Goal: Information Seeking & Learning: Learn about a topic

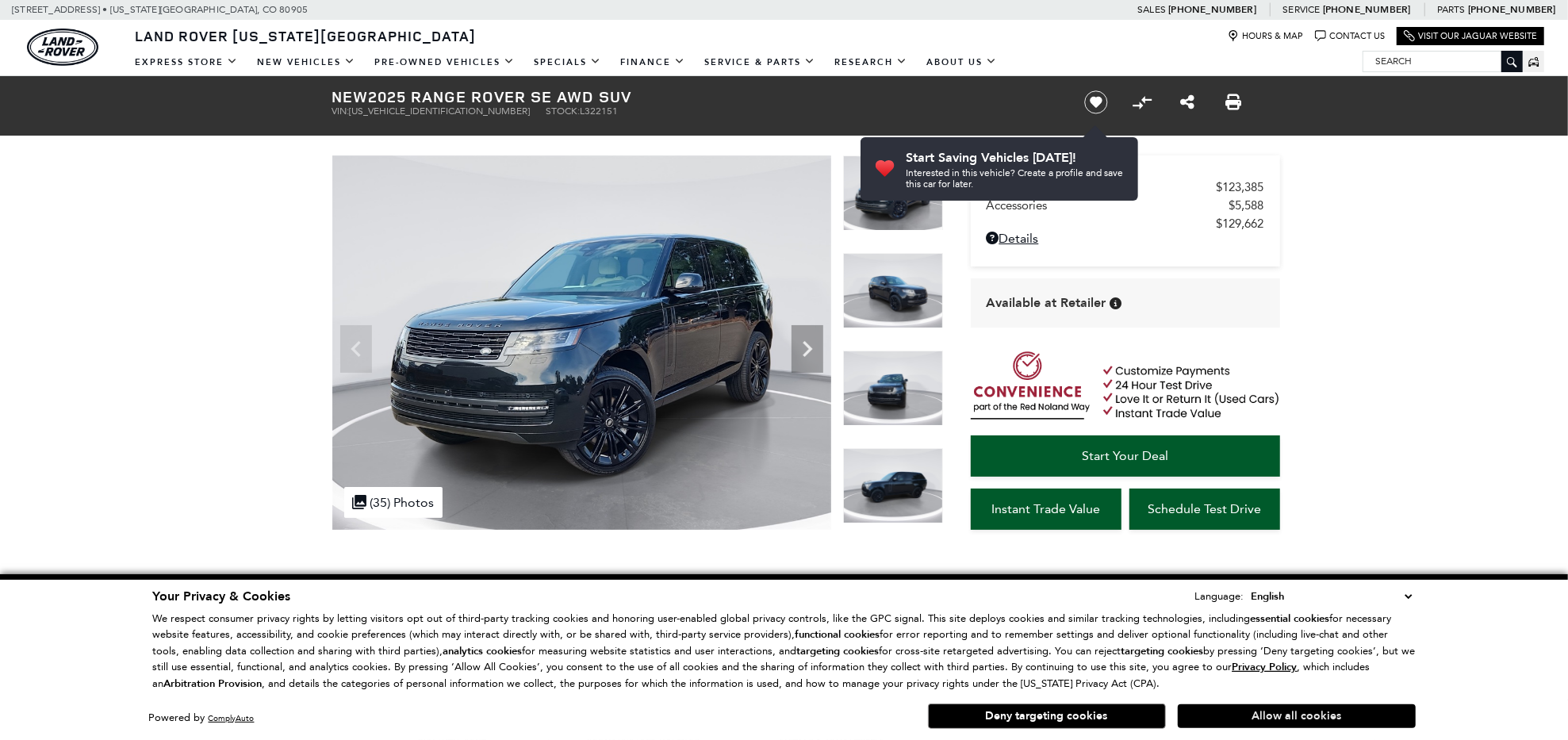
click at [1295, 716] on button "Allow all cookies" at bounding box center [1296, 716] width 238 height 24
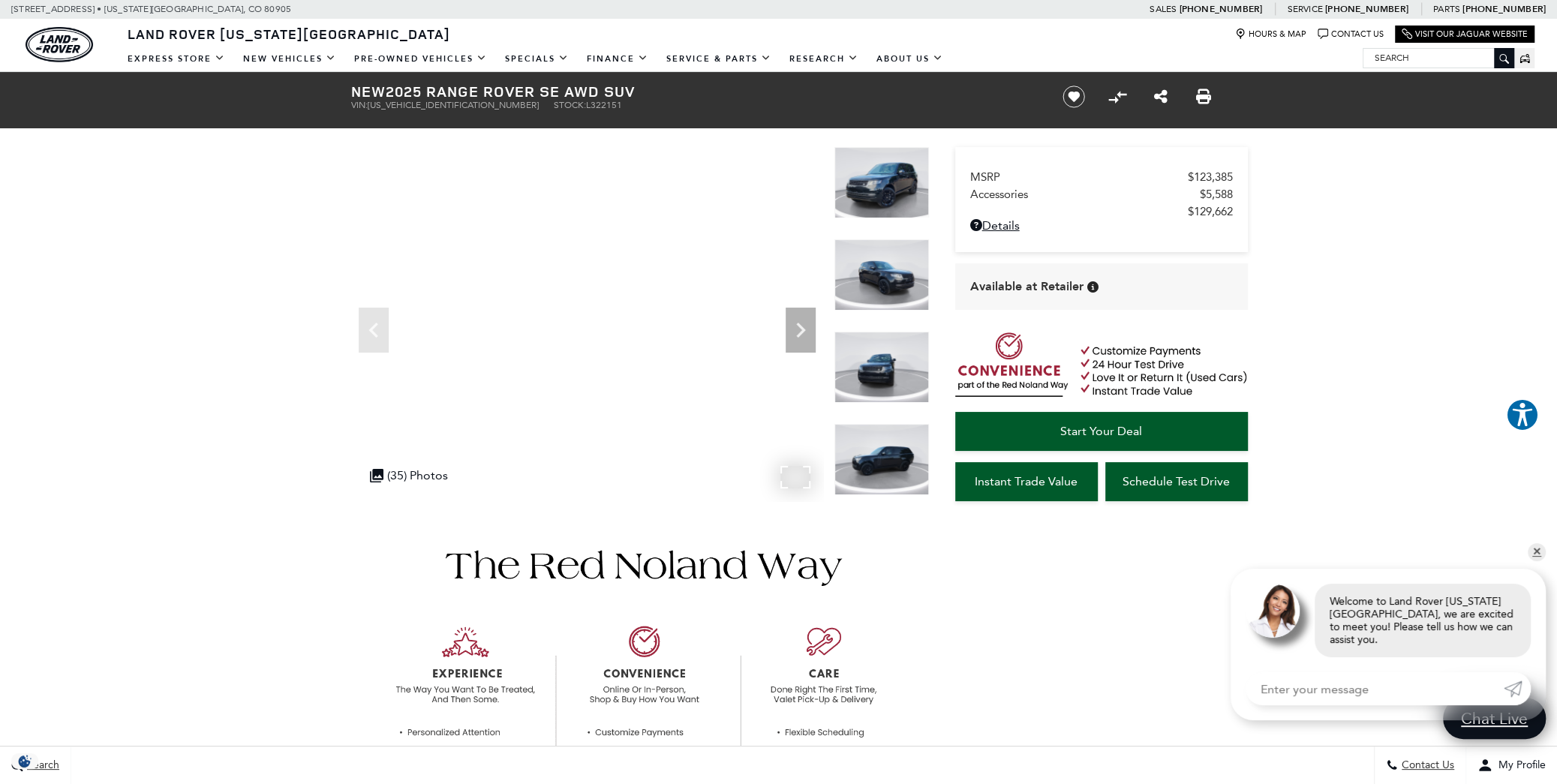
click at [416, 474] on div ".cls-1, .cls-3 { fill: #c50033; } .cls-1 { clip-rule: evenodd; } .cls-2 { clip-…" at bounding box center [408, 475] width 93 height 29
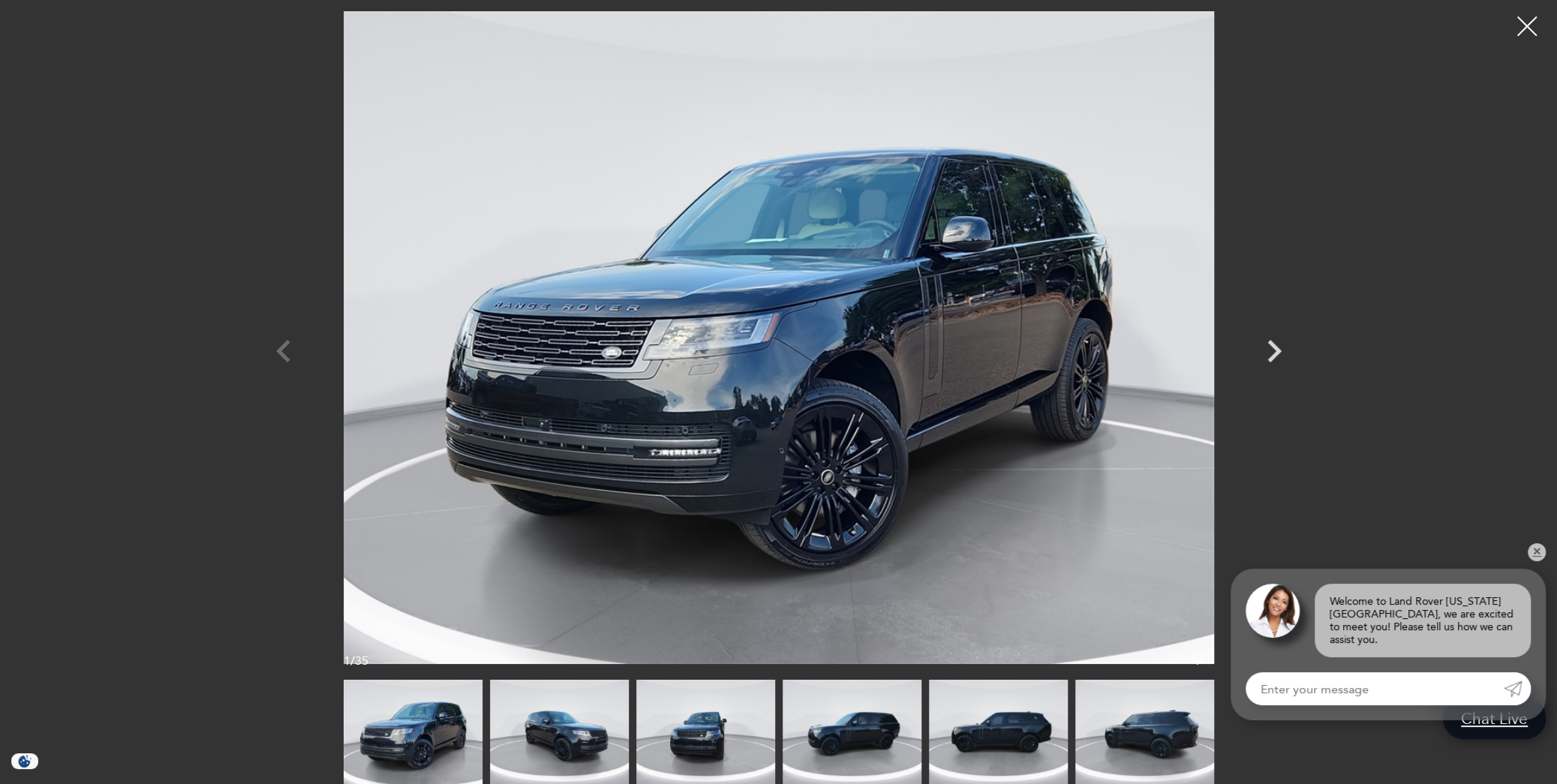
click at [1483, 30] on div at bounding box center [1528, 26] width 40 height 40
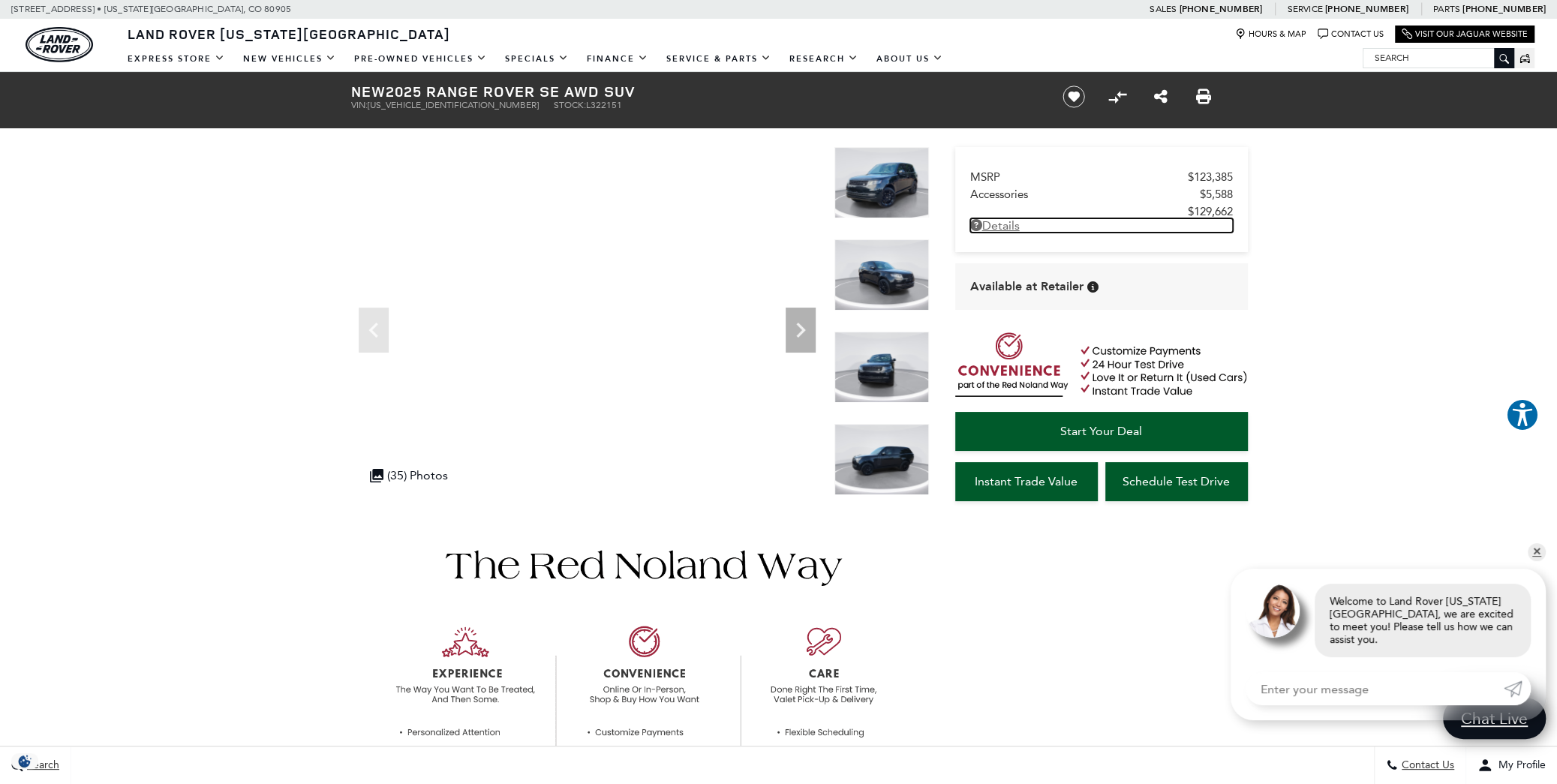
click at [1008, 223] on link "Details - about pricing for: New 2025 Range Rover SE AWD SUV" at bounding box center [1102, 225] width 263 height 14
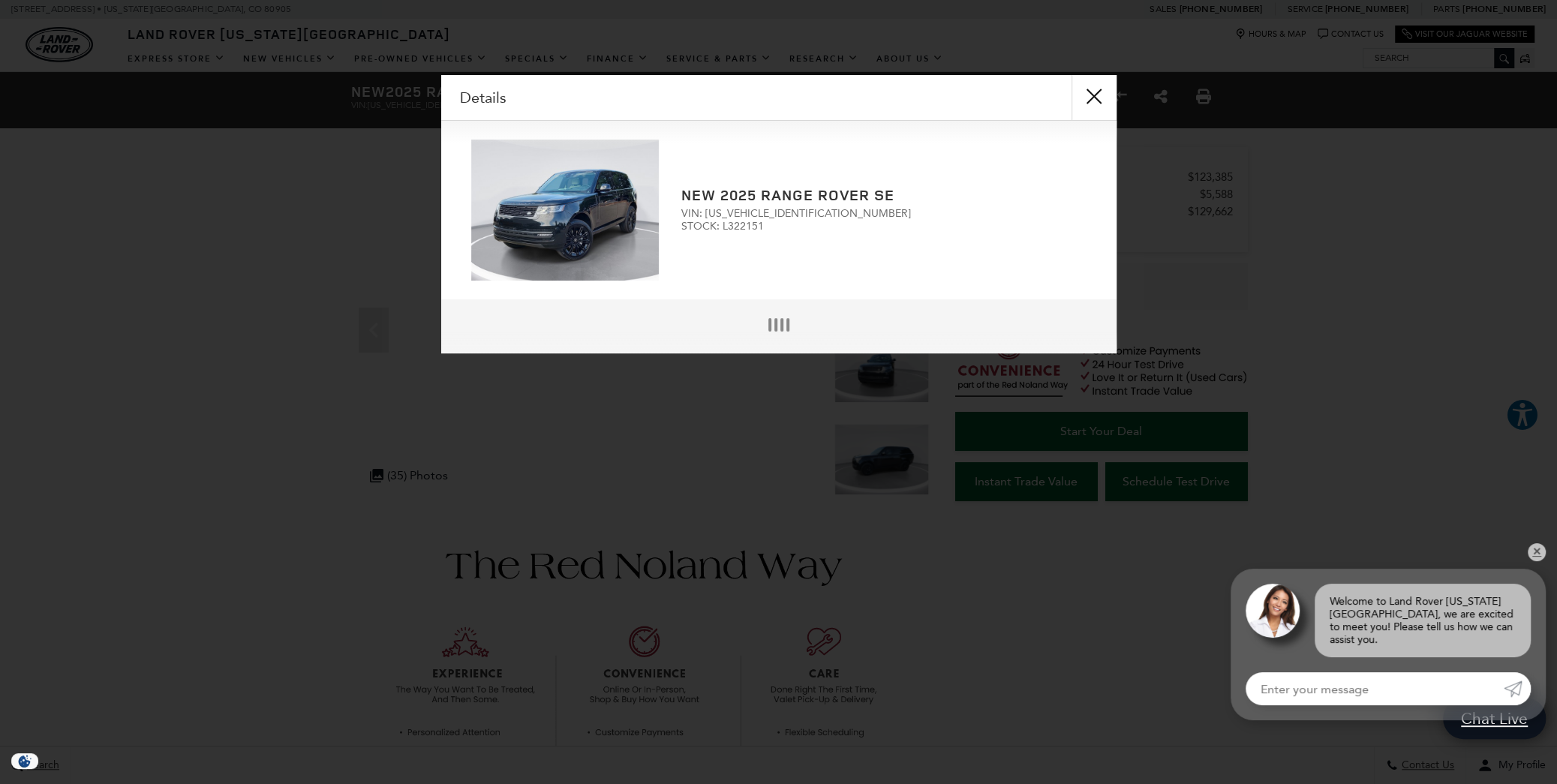
scroll to position [3, 0]
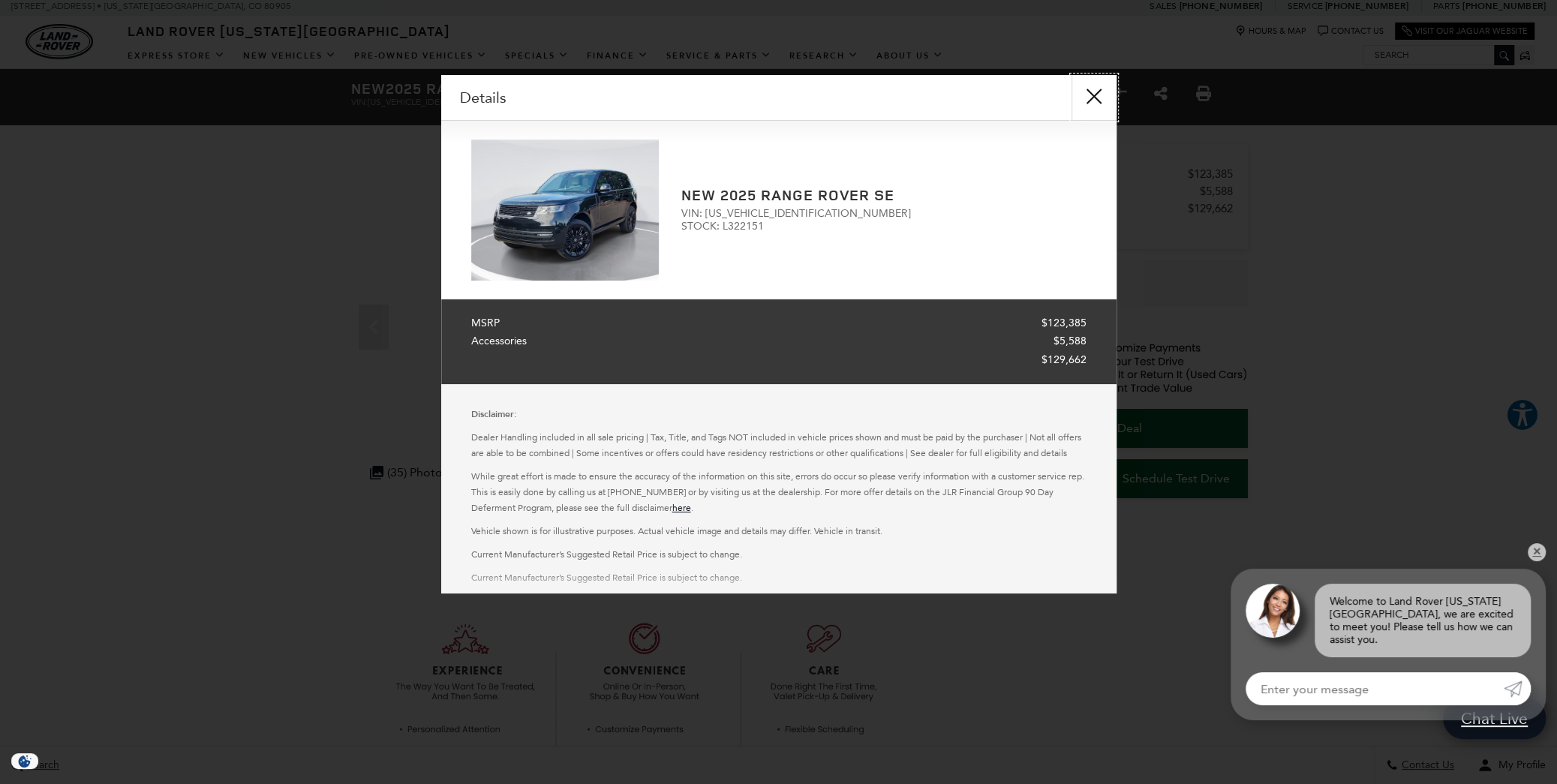
click at [1094, 95] on button "close" at bounding box center [1094, 97] width 45 height 45
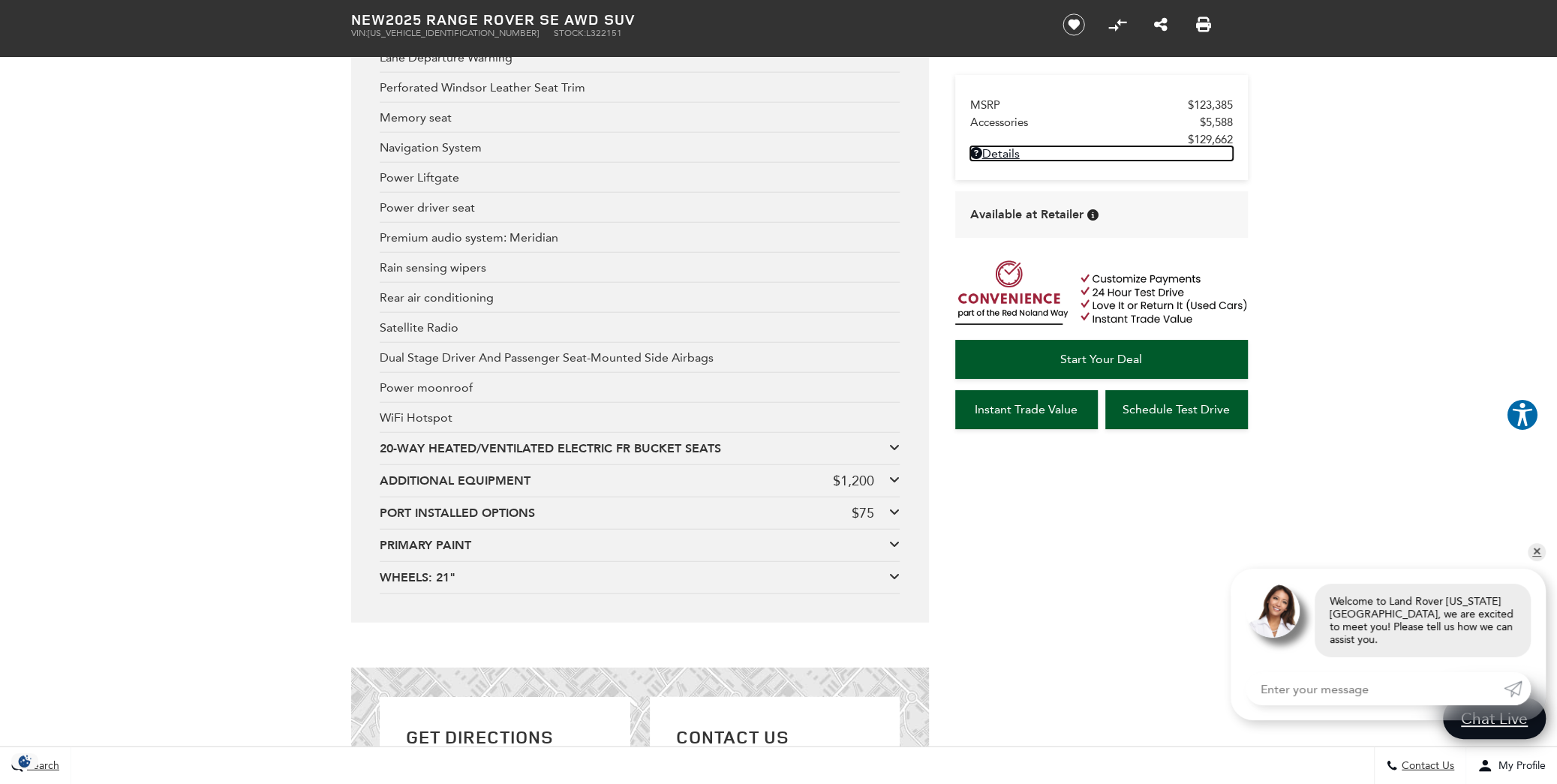
scroll to position [3294, 0]
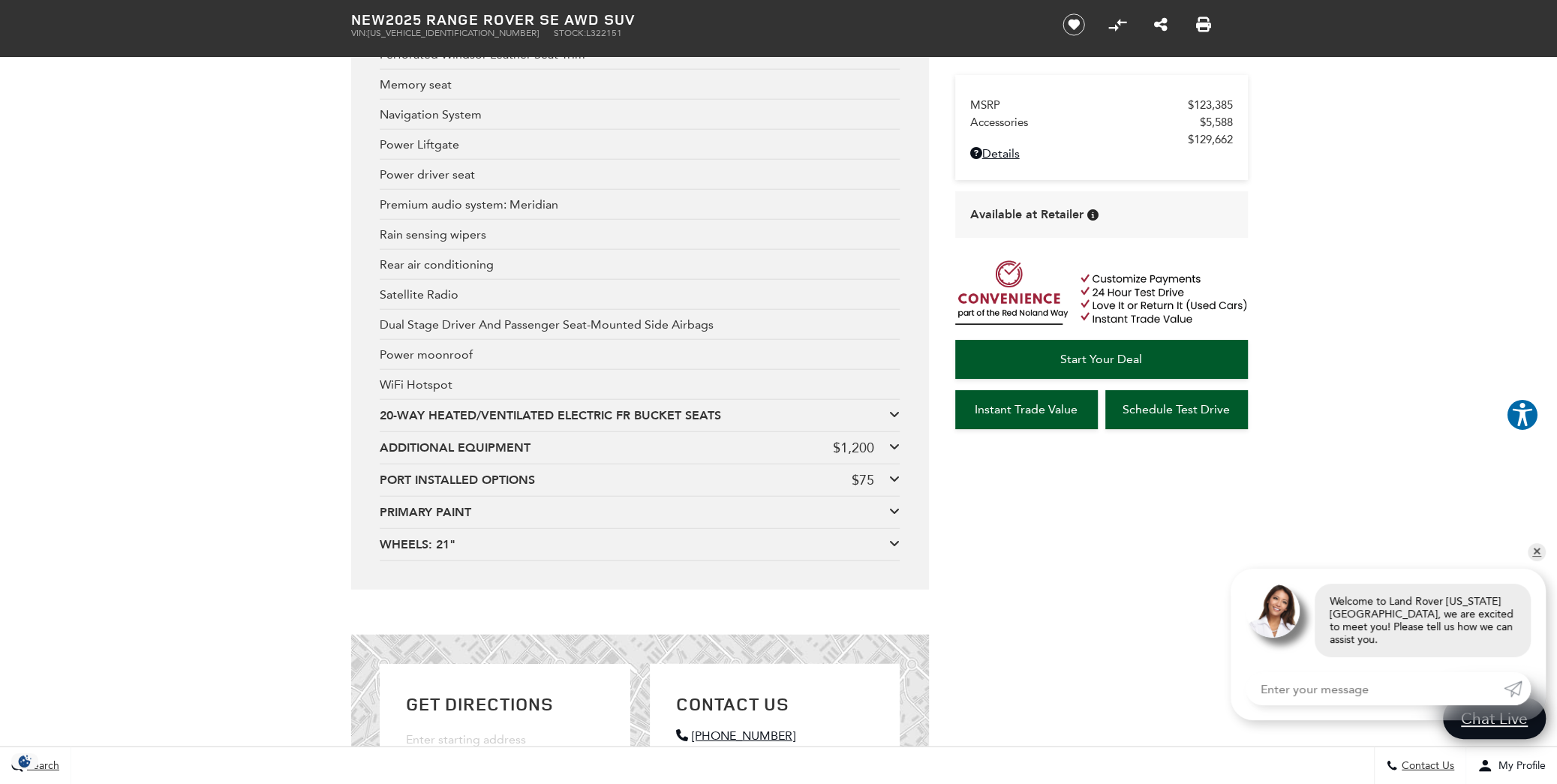
click at [892, 447] on icon at bounding box center [894, 446] width 10 height 12
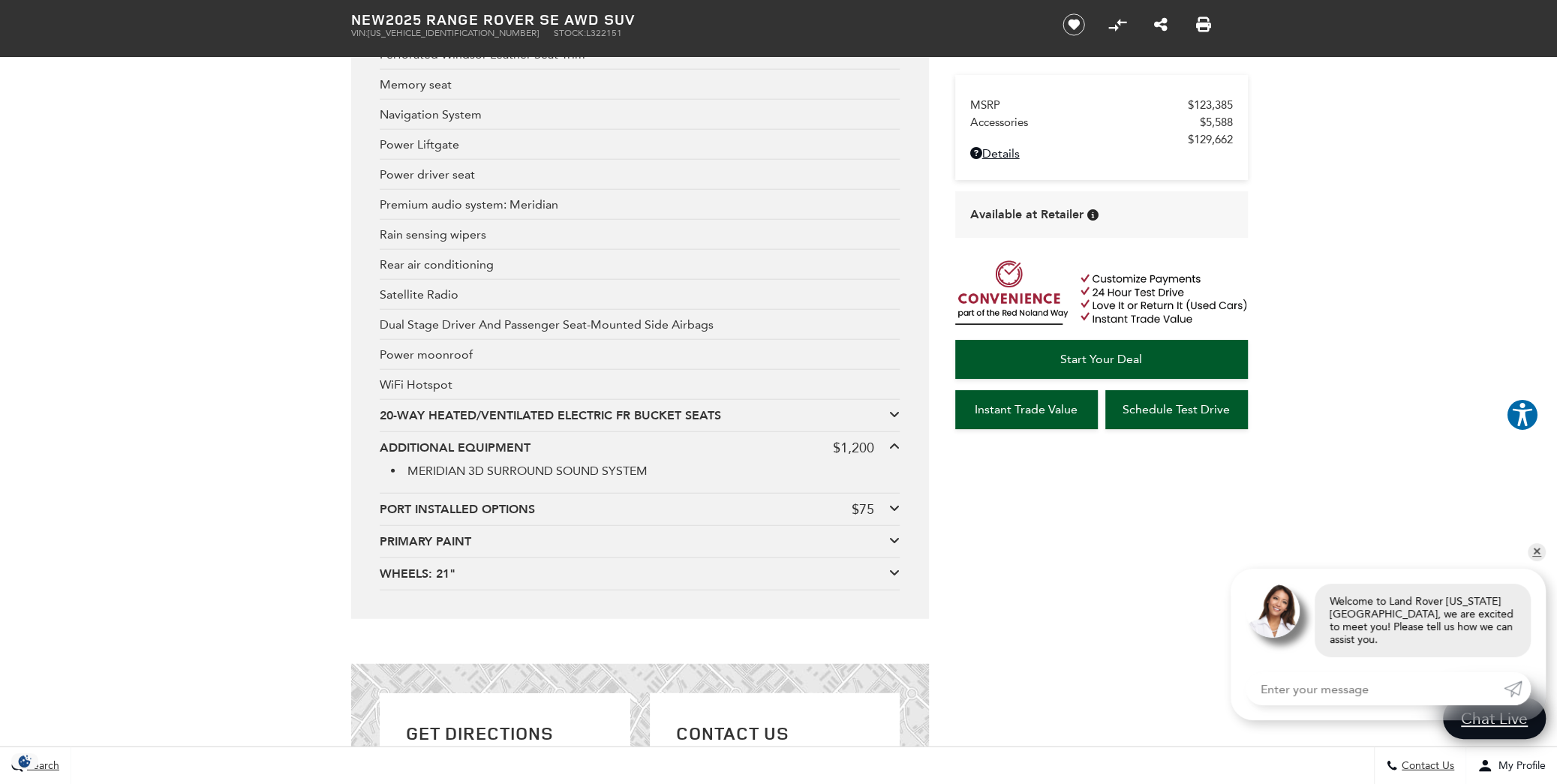
click at [898, 505] on icon at bounding box center [894, 508] width 10 height 12
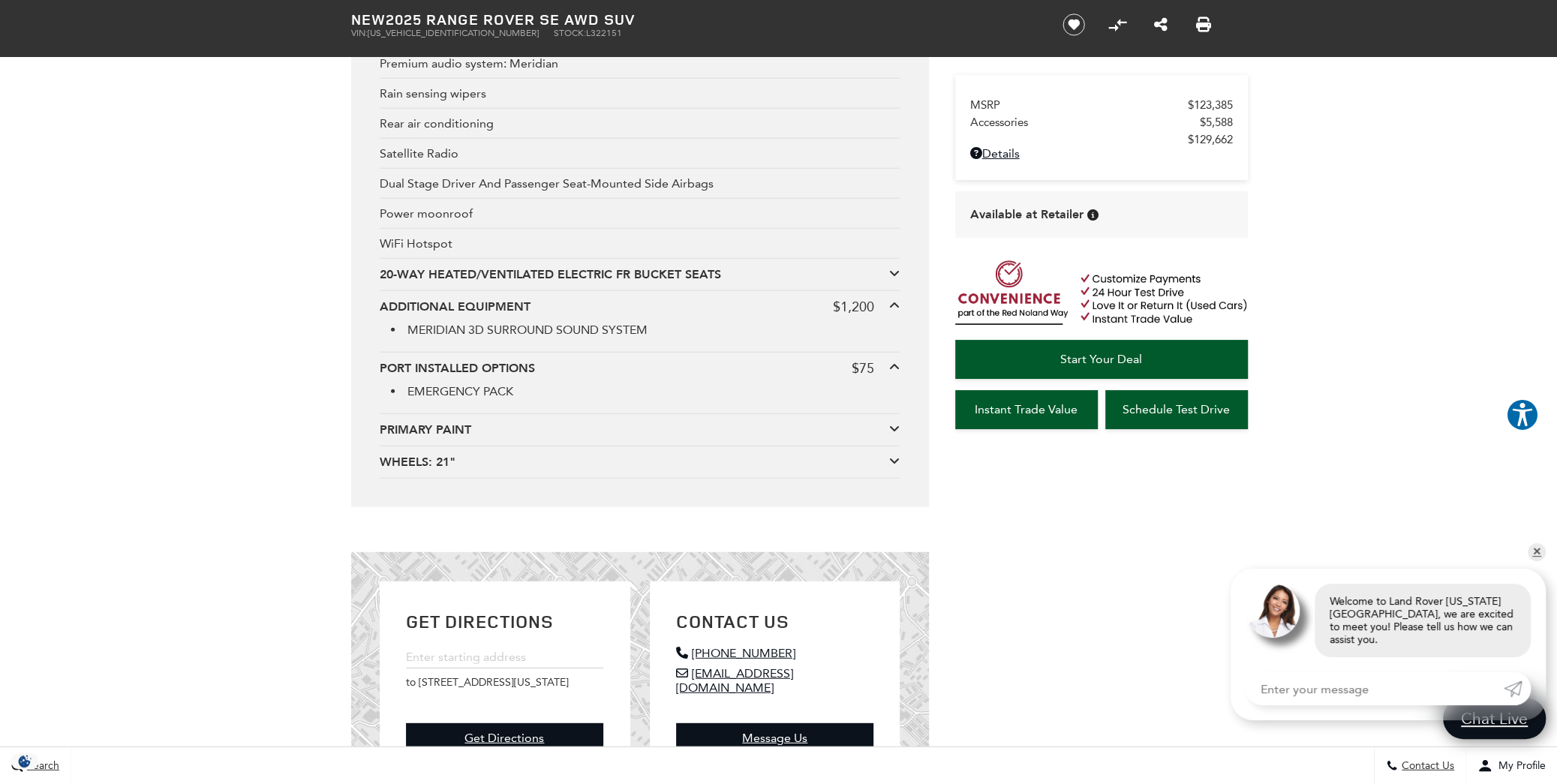
scroll to position [3435, 0]
click at [896, 456] on icon at bounding box center [894, 459] width 10 height 12
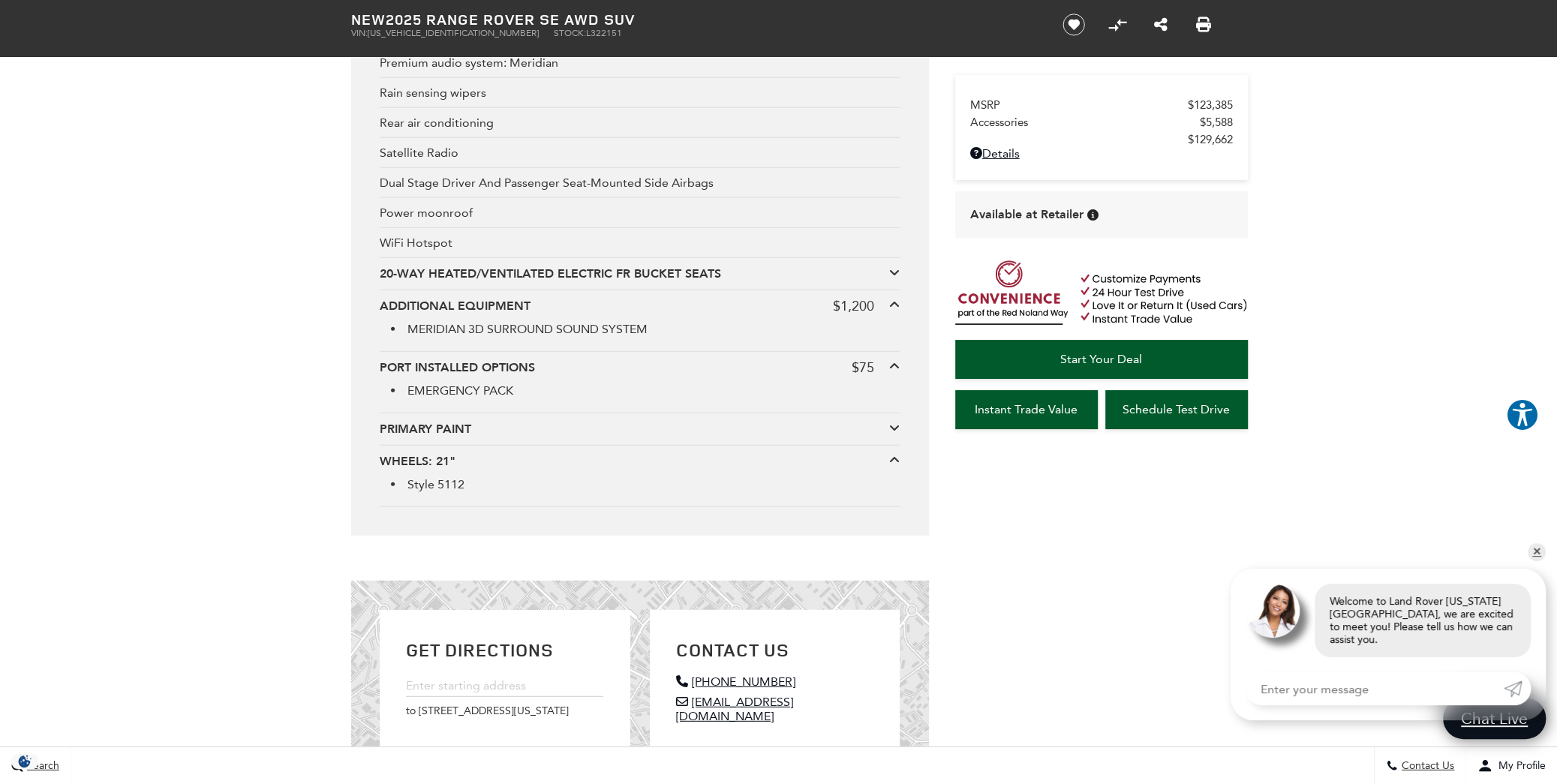
click at [893, 427] on icon at bounding box center [894, 427] width 10 height 12
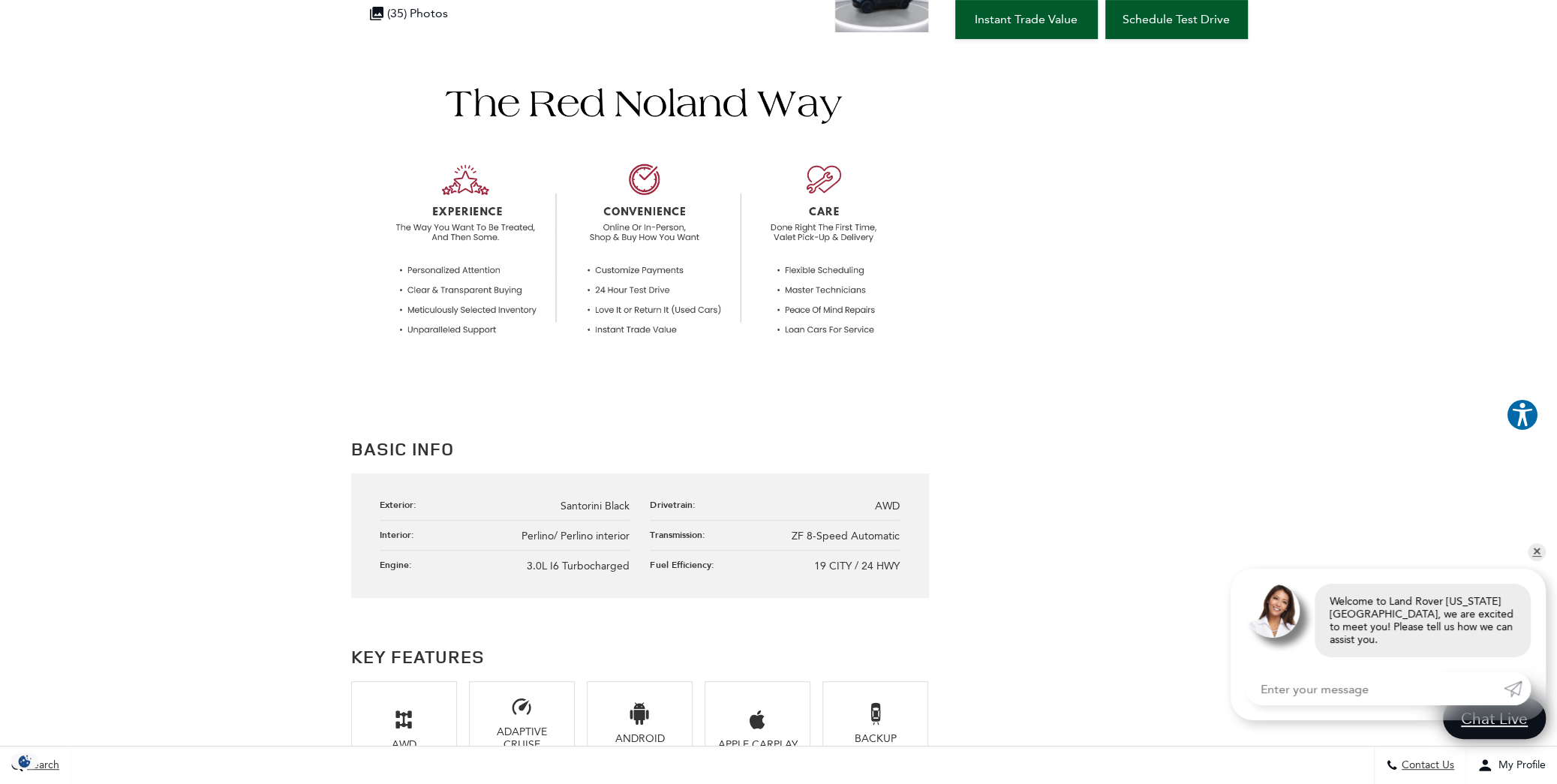
scroll to position [0, 0]
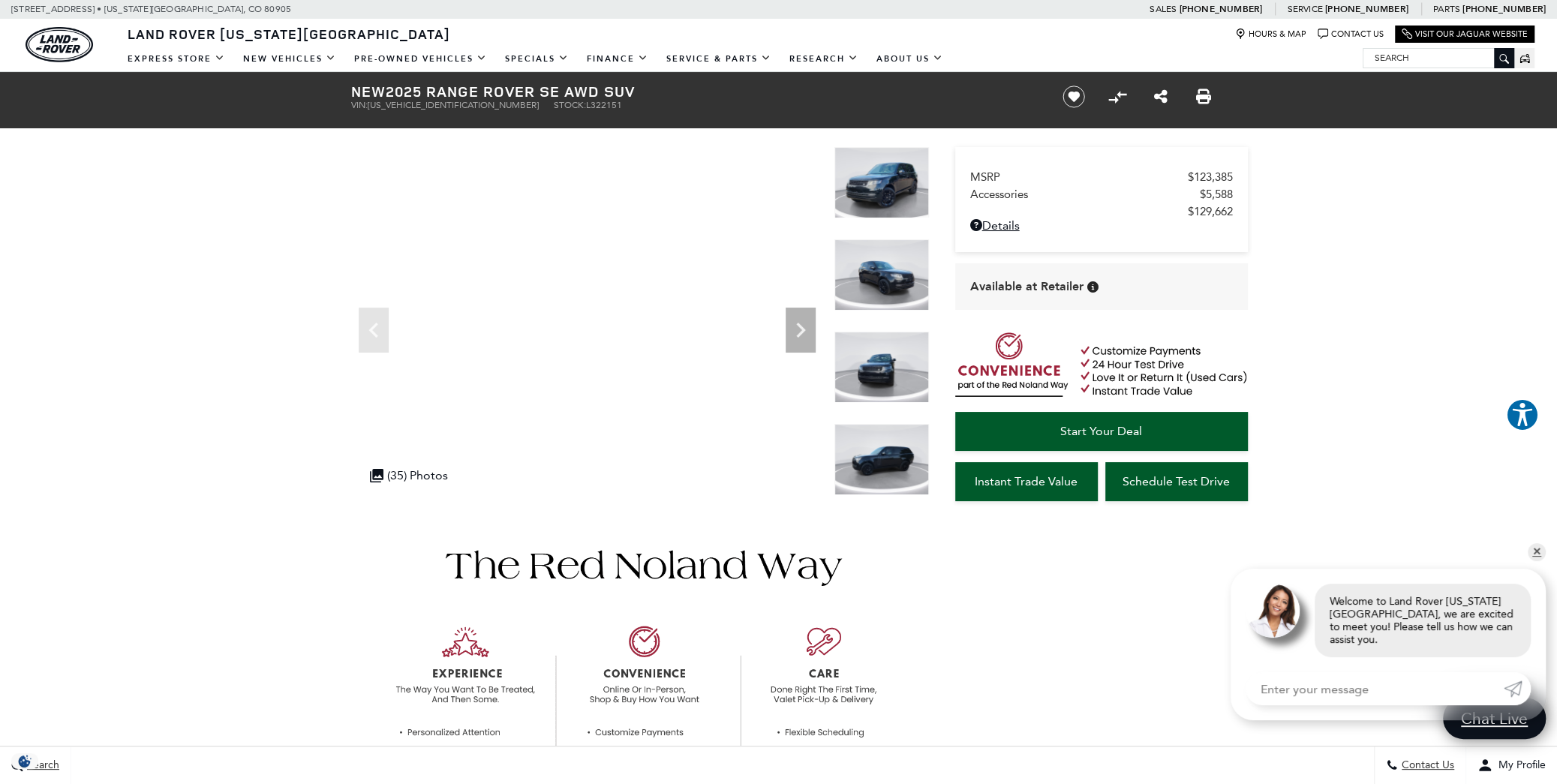
click at [886, 202] on img at bounding box center [881, 183] width 95 height 72
click at [879, 189] on img at bounding box center [881, 183] width 95 height 72
click at [796, 326] on icon "Next" at bounding box center [801, 330] width 30 height 30
click at [877, 196] on img at bounding box center [881, 183] width 95 height 72
click at [806, 330] on icon "Next" at bounding box center [801, 330] width 30 height 30
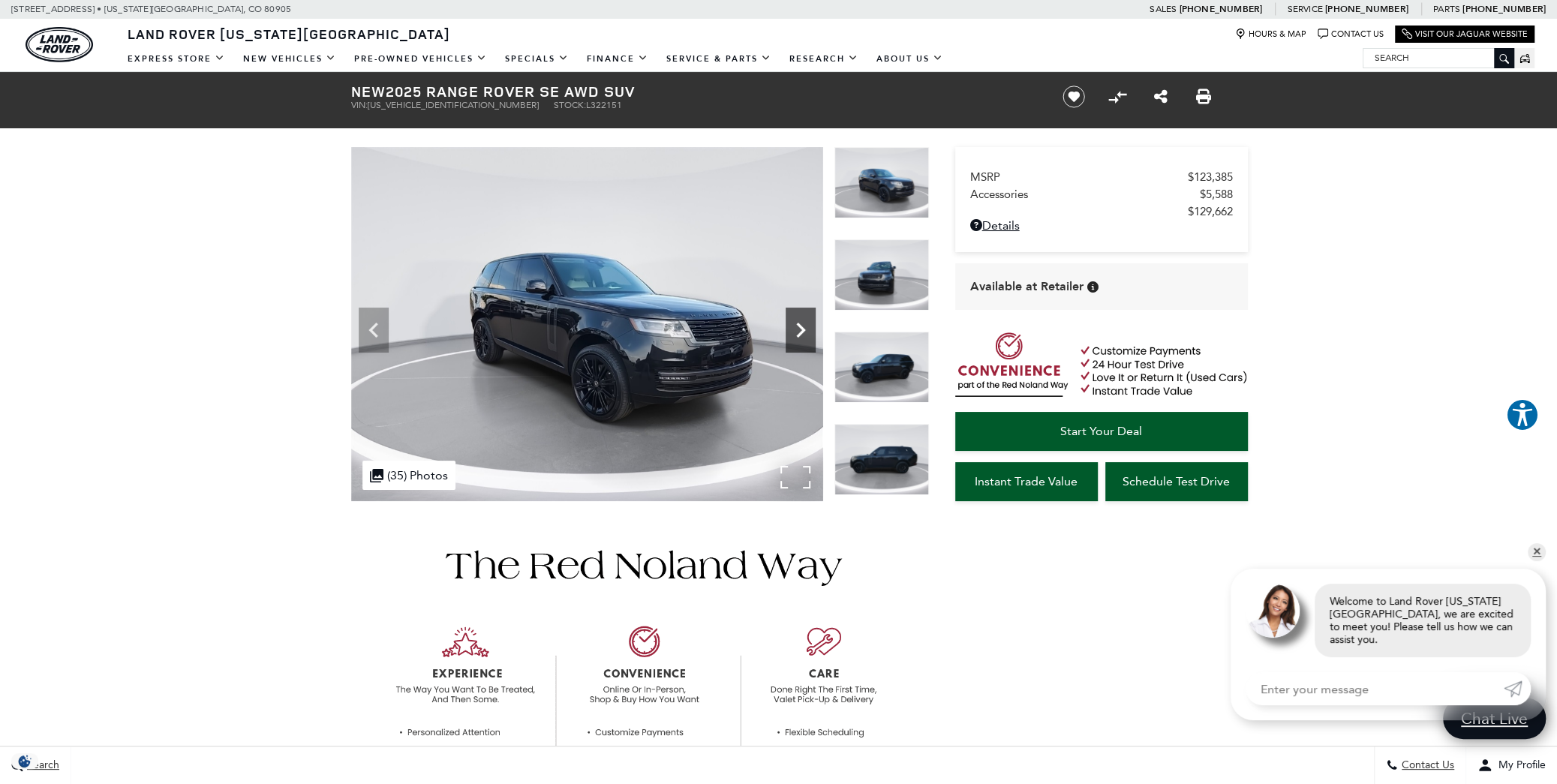
click at [797, 334] on icon "Next" at bounding box center [800, 330] width 9 height 15
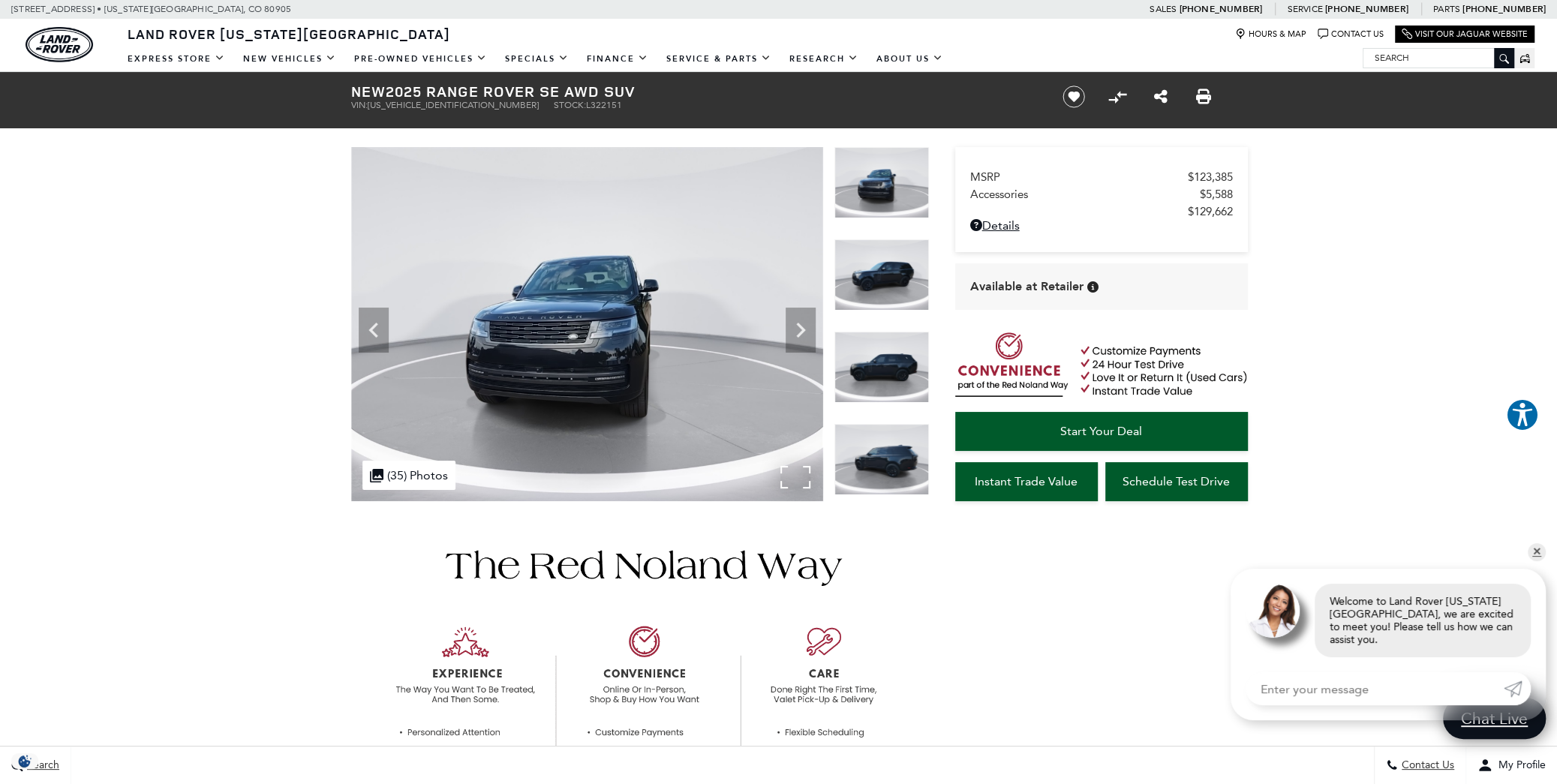
click at [805, 475] on img at bounding box center [587, 324] width 472 height 354
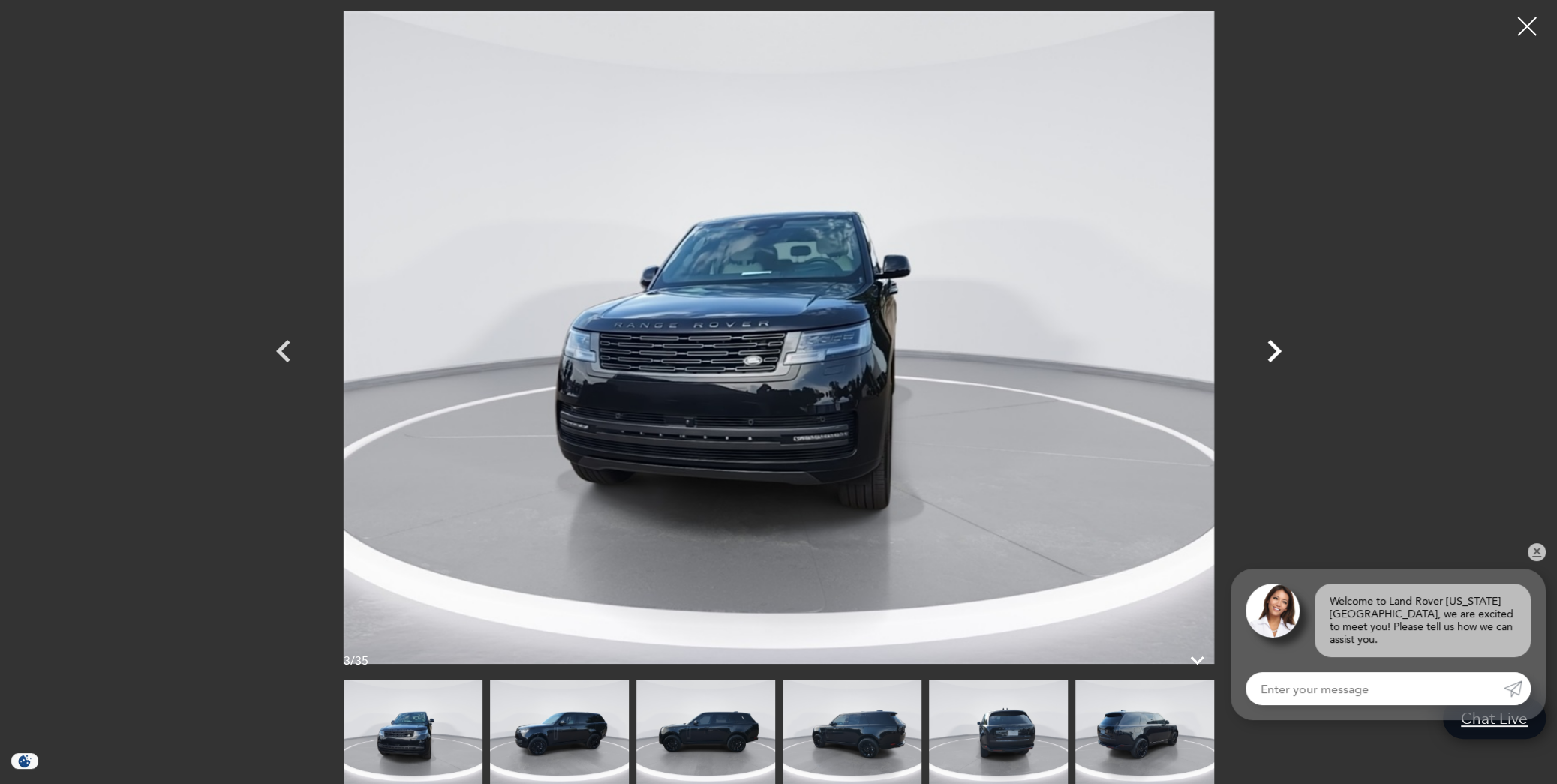
click at [1274, 357] on icon "Next" at bounding box center [1274, 351] width 14 height 22
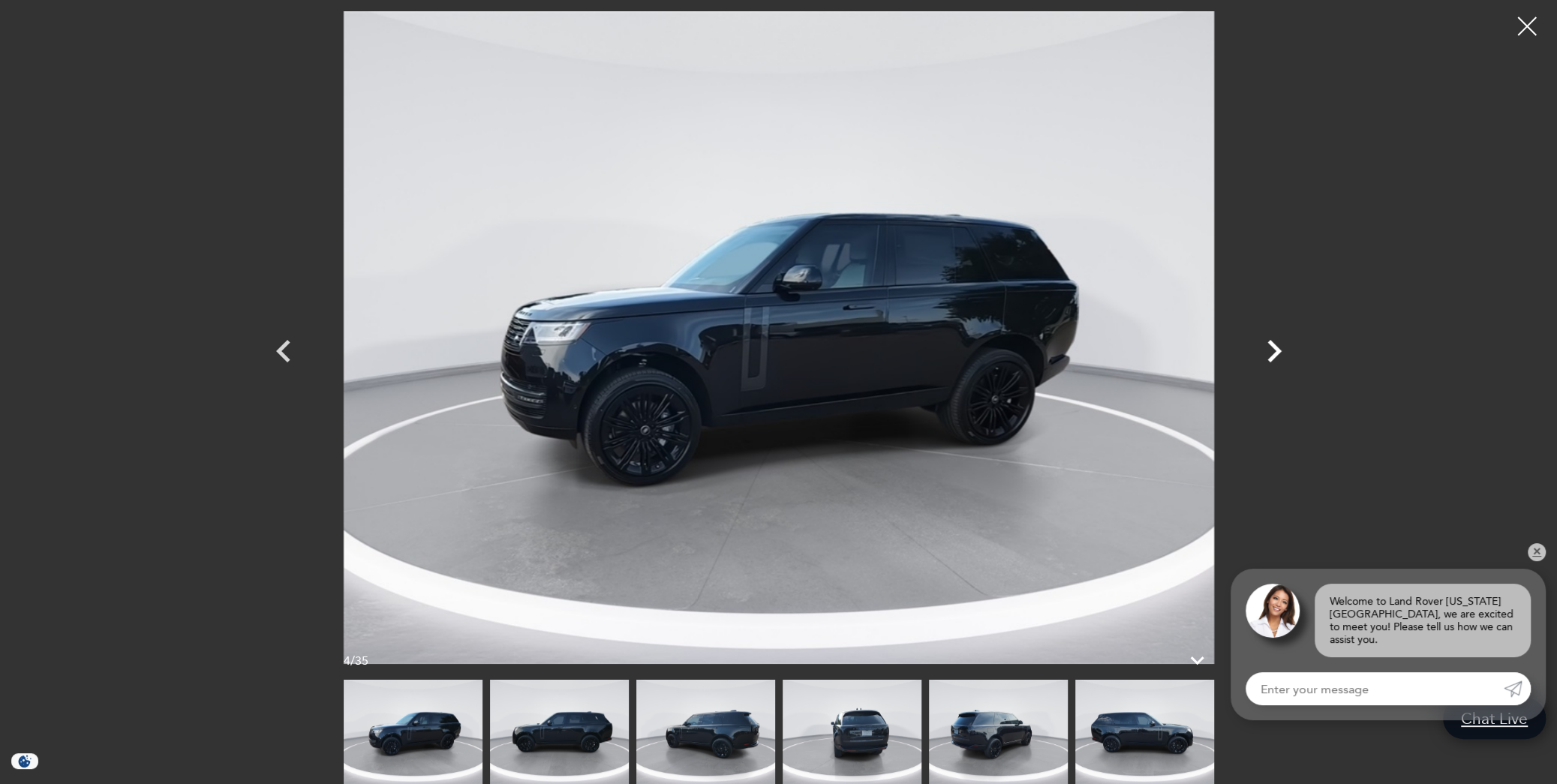
click at [1274, 357] on icon "Next" at bounding box center [1274, 351] width 14 height 22
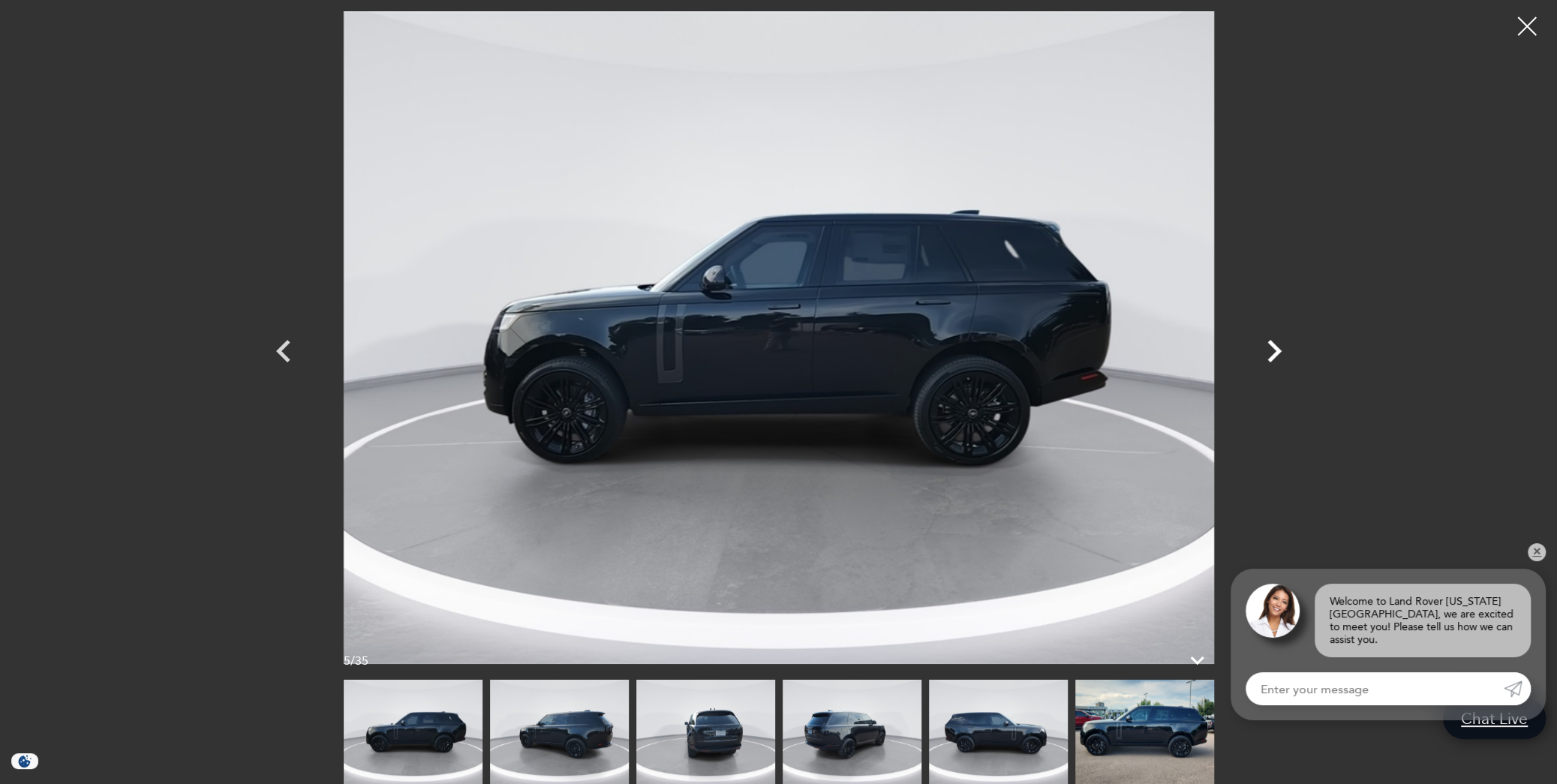
click at [1274, 357] on icon "Next" at bounding box center [1274, 351] width 14 height 22
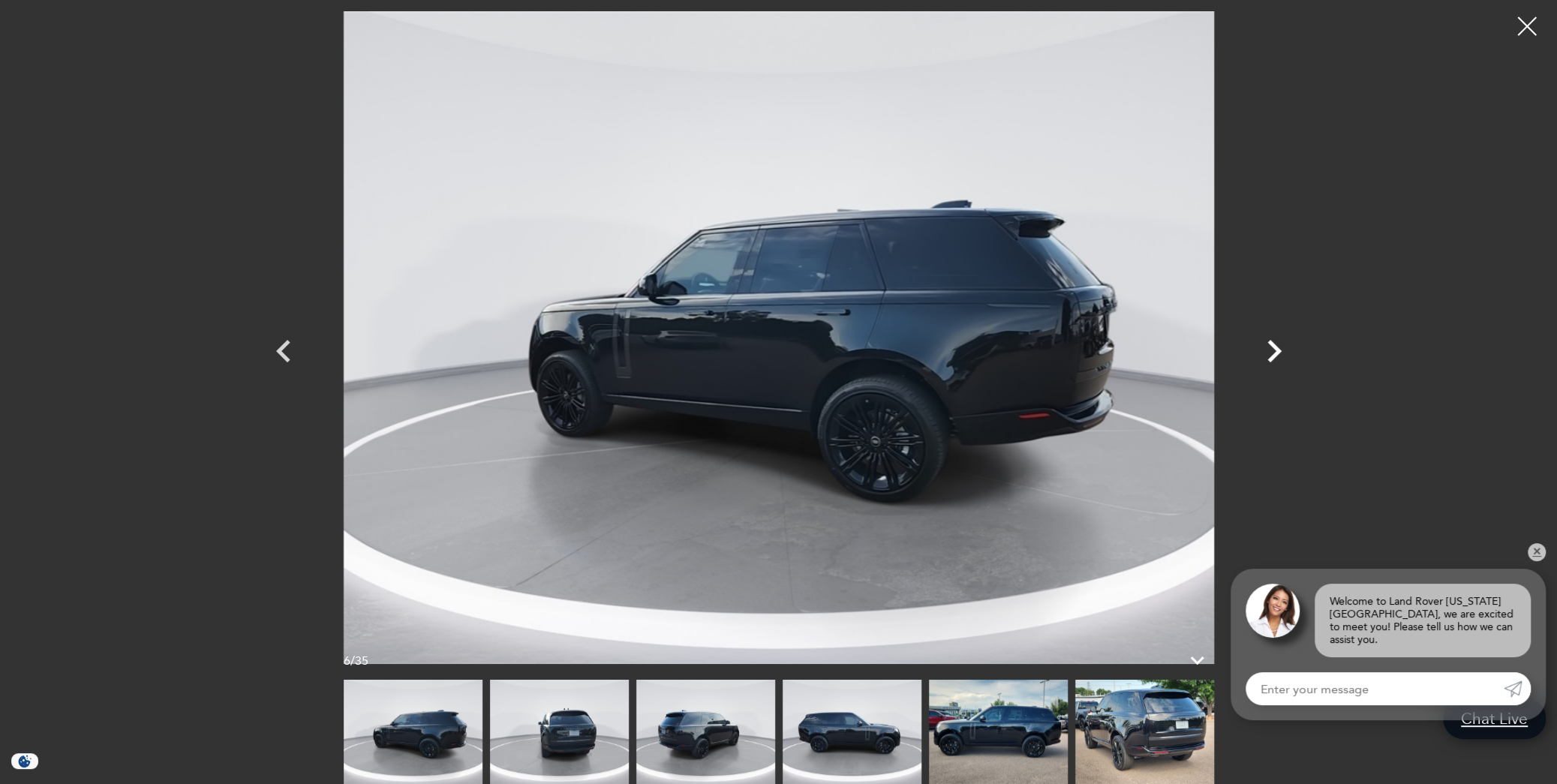
click at [1274, 357] on icon "Next" at bounding box center [1274, 351] width 14 height 22
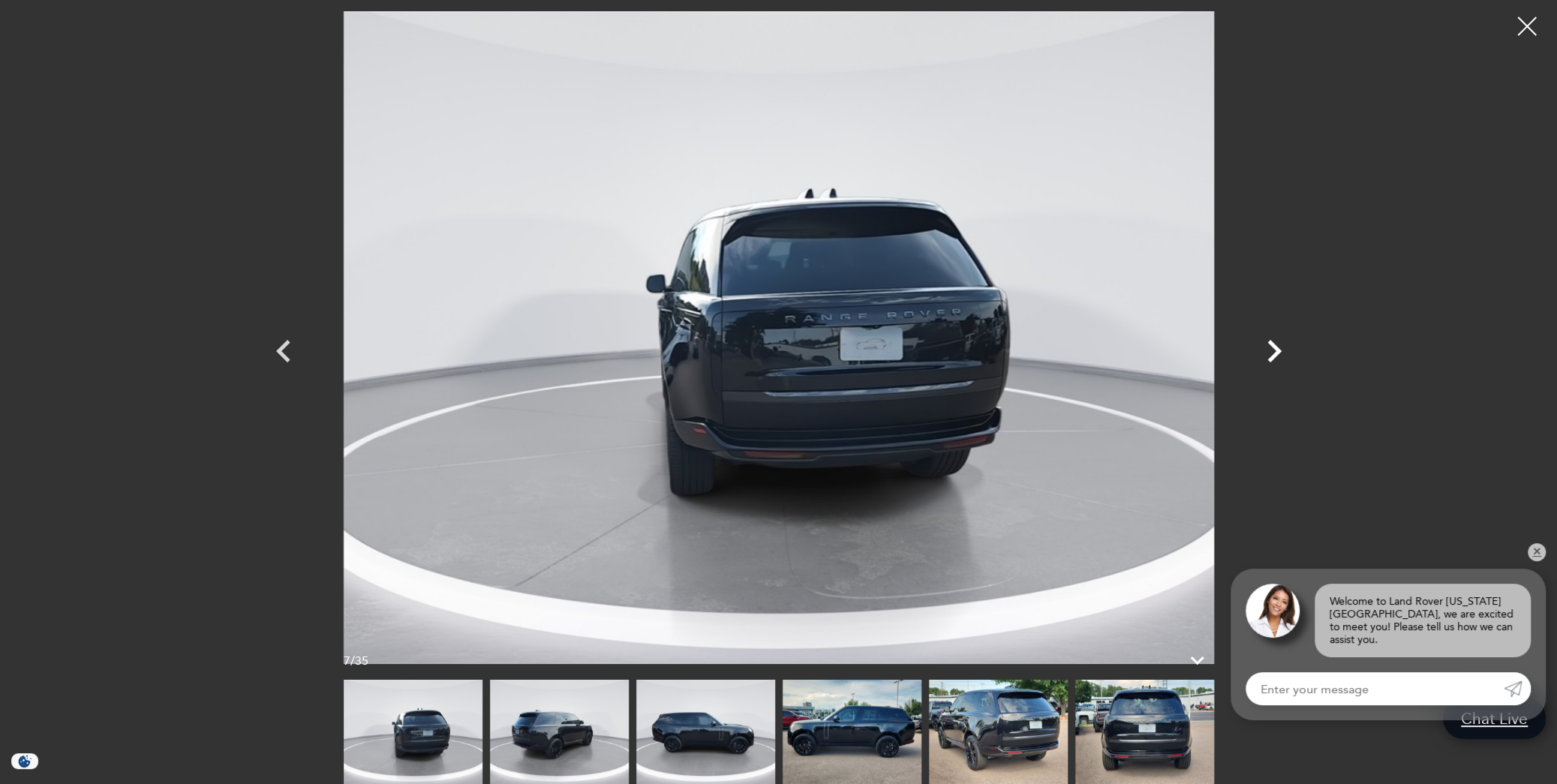
click at [1274, 357] on icon "Next" at bounding box center [1274, 351] width 14 height 22
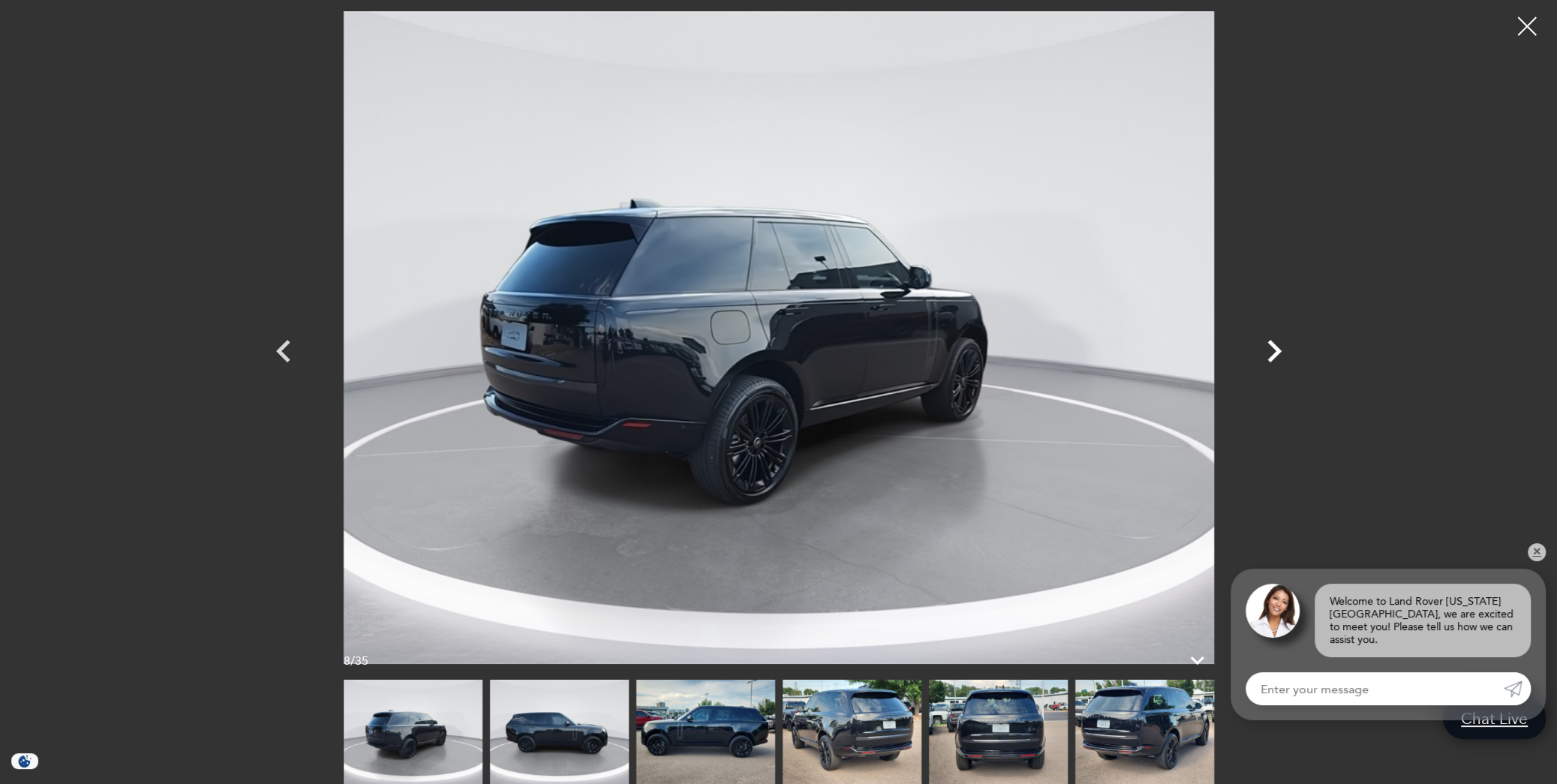
click at [1274, 357] on icon "Next" at bounding box center [1274, 351] width 14 height 22
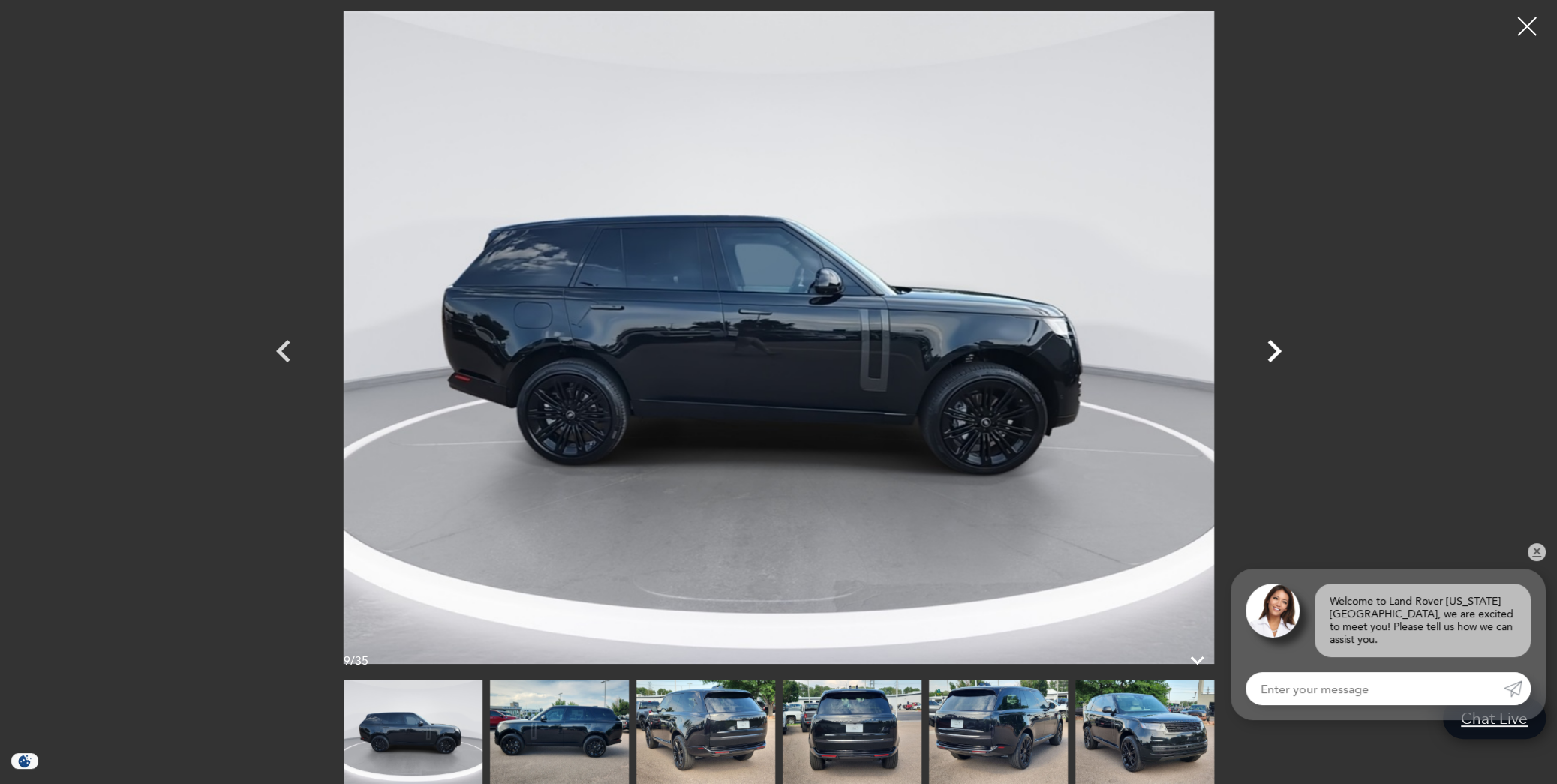
click at [1274, 357] on icon "Next" at bounding box center [1274, 351] width 14 height 22
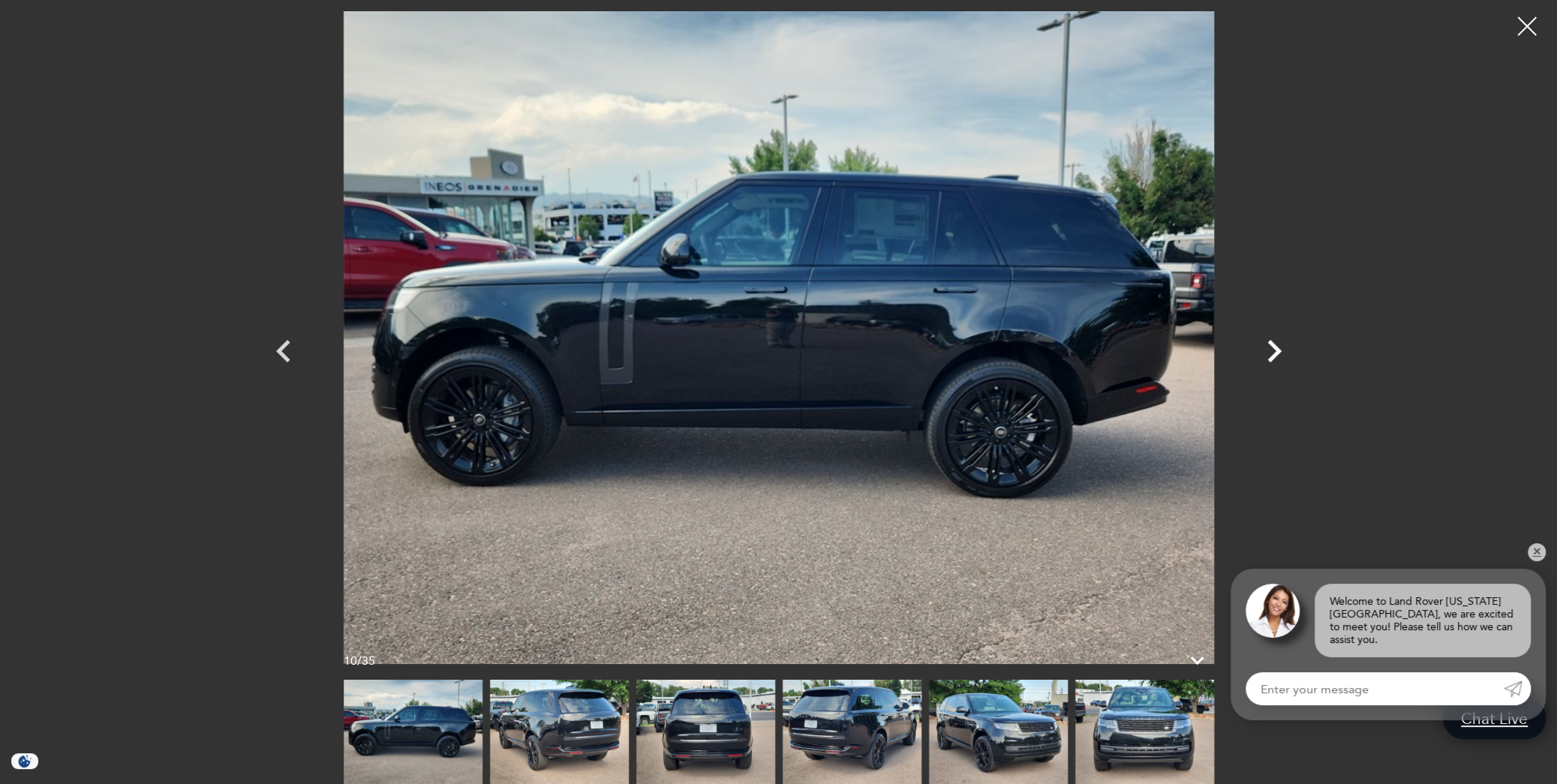
click at [1274, 357] on icon "Next" at bounding box center [1274, 351] width 14 height 22
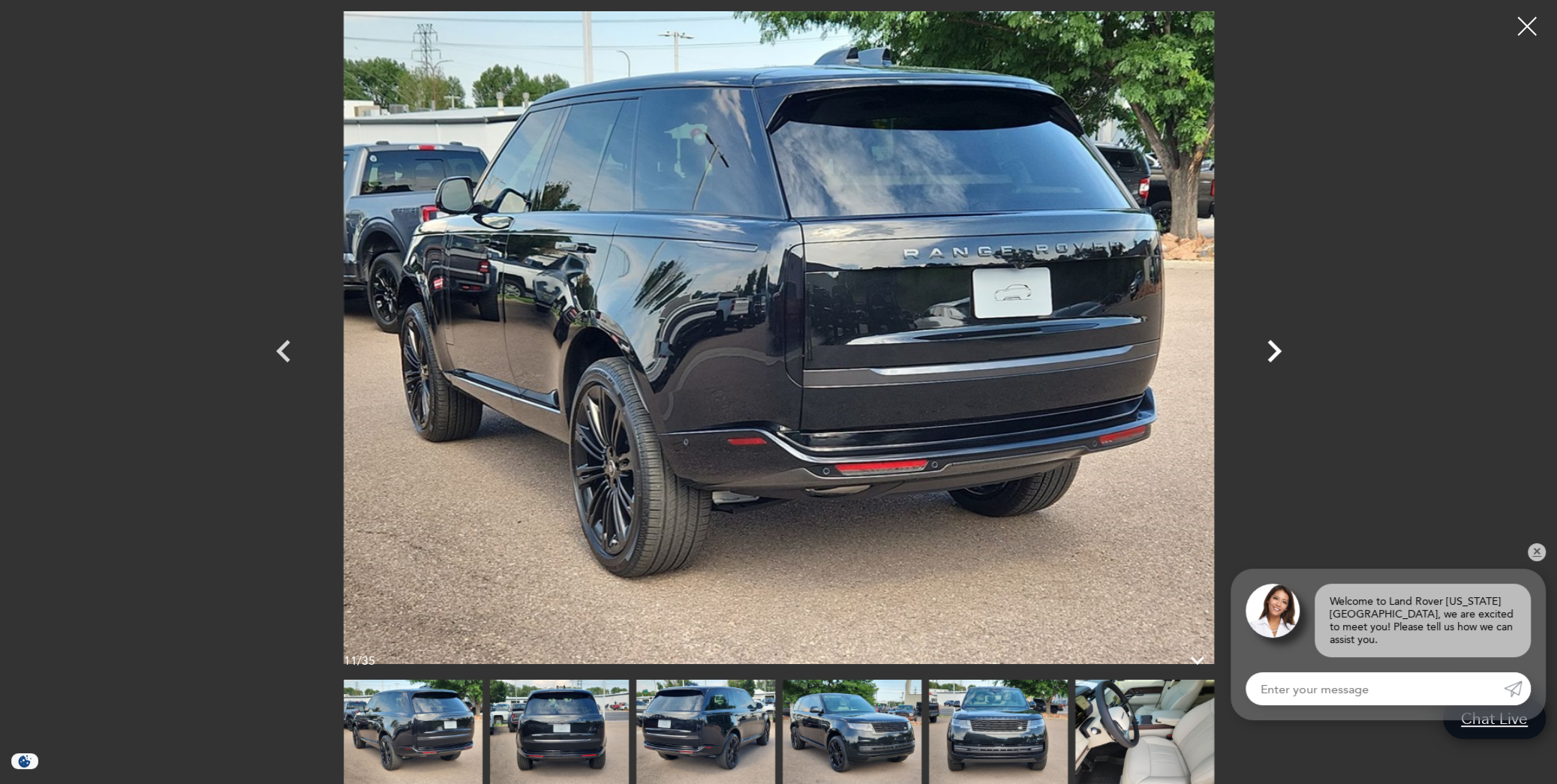
click at [1274, 357] on icon "Next" at bounding box center [1274, 351] width 14 height 22
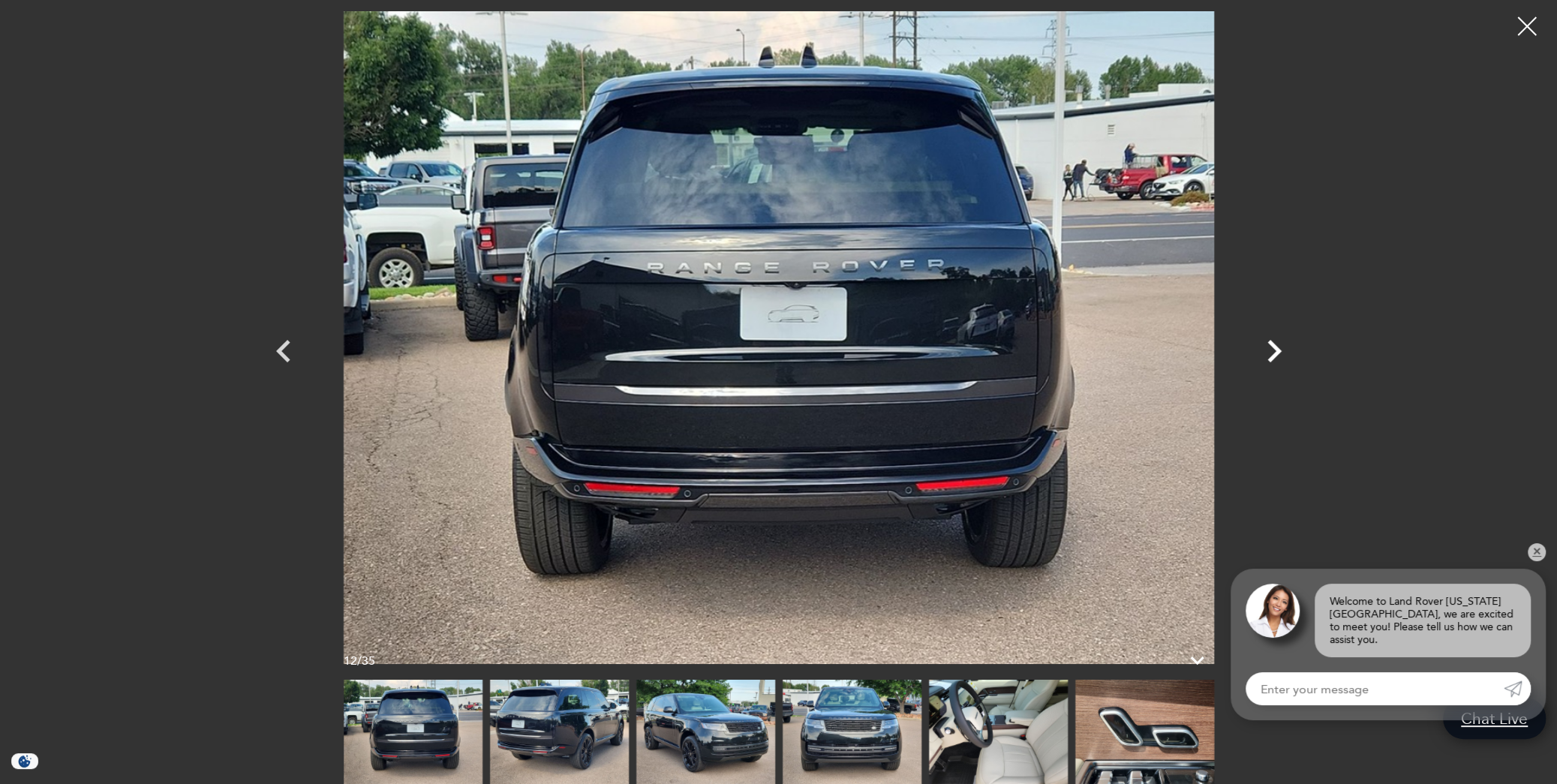
click at [1274, 357] on icon "Next" at bounding box center [1274, 351] width 14 height 22
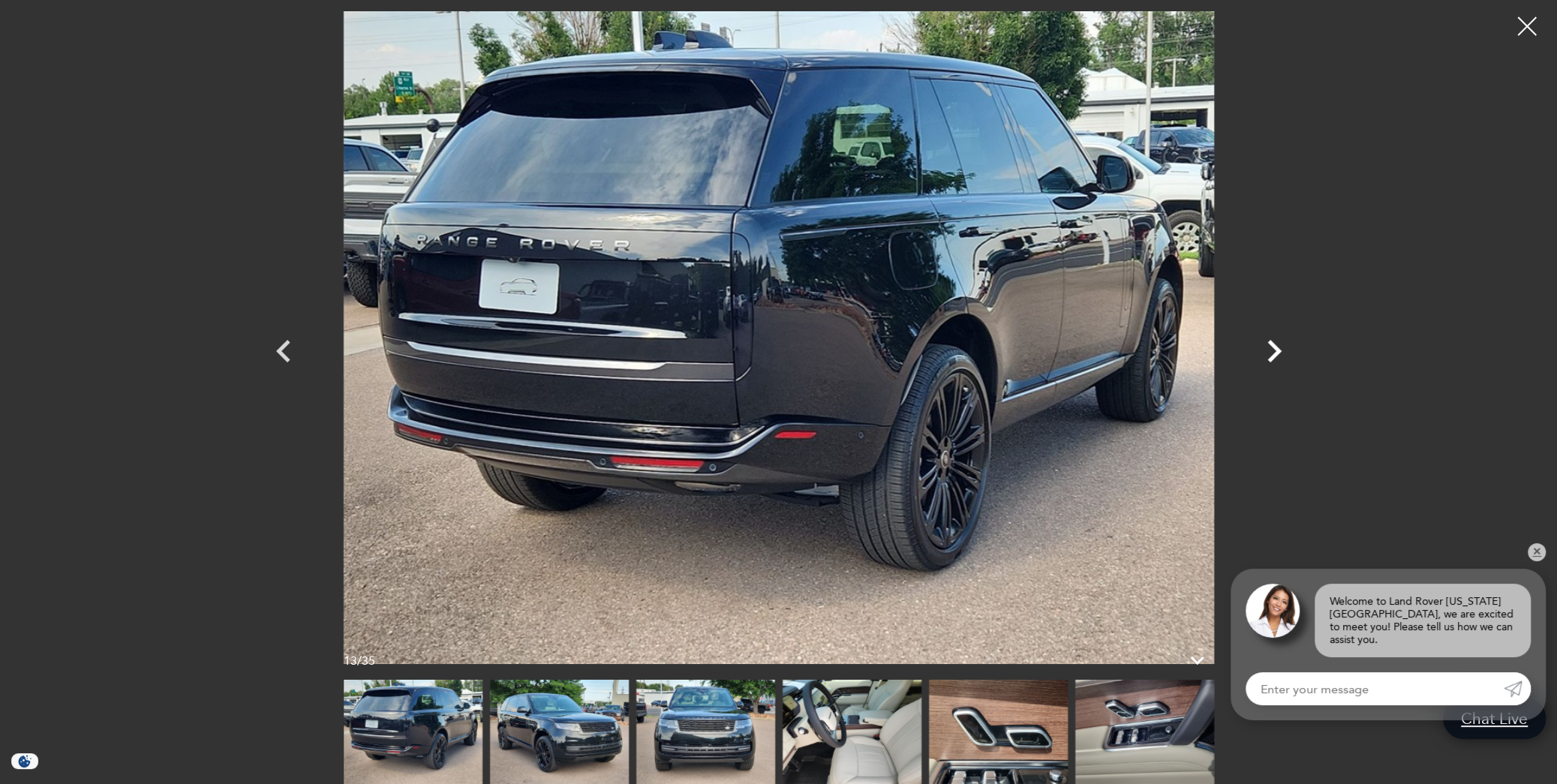
click at [1274, 357] on icon "Next" at bounding box center [1274, 351] width 14 height 22
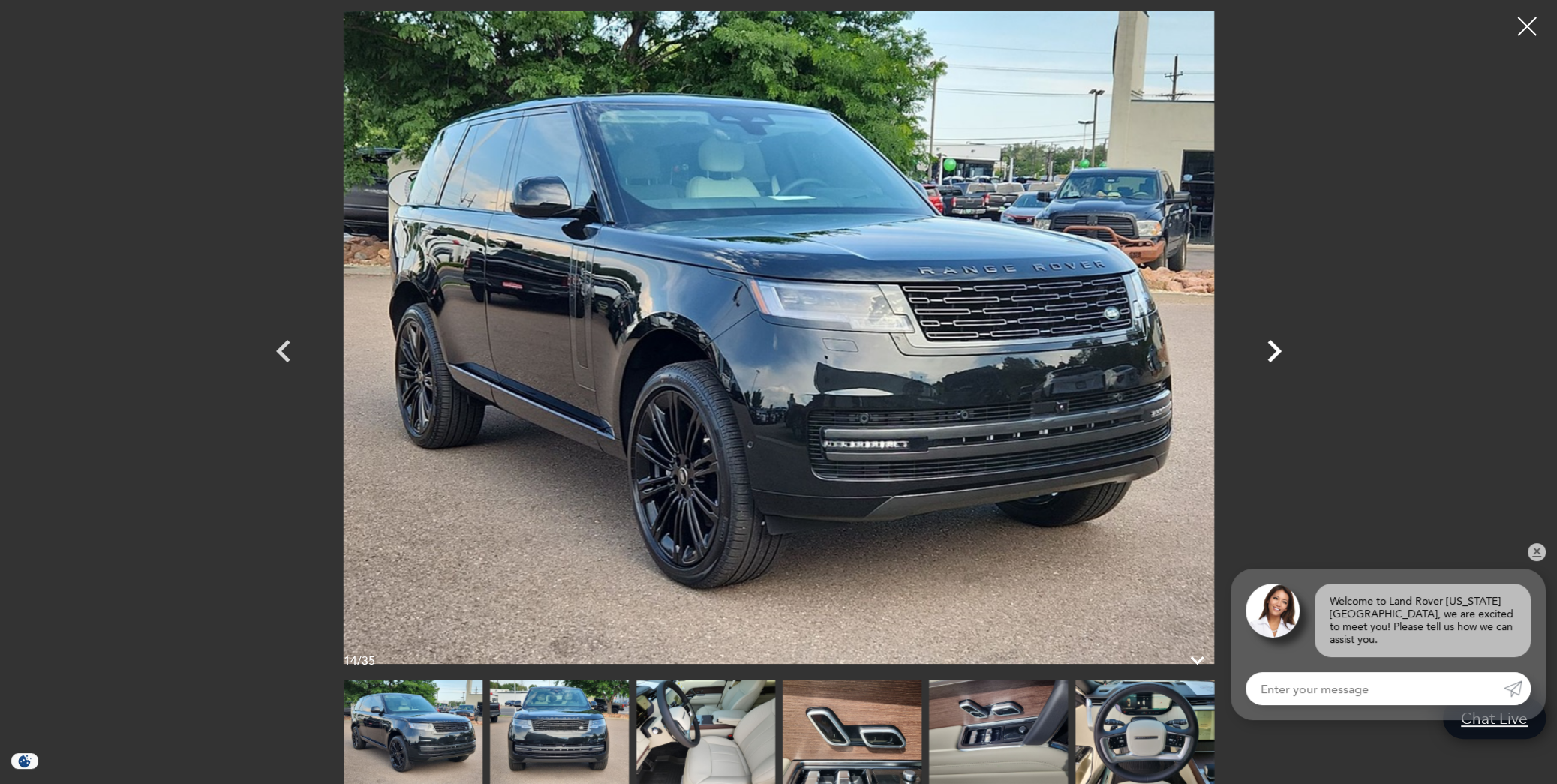
click at [1274, 357] on icon "Next" at bounding box center [1274, 351] width 14 height 22
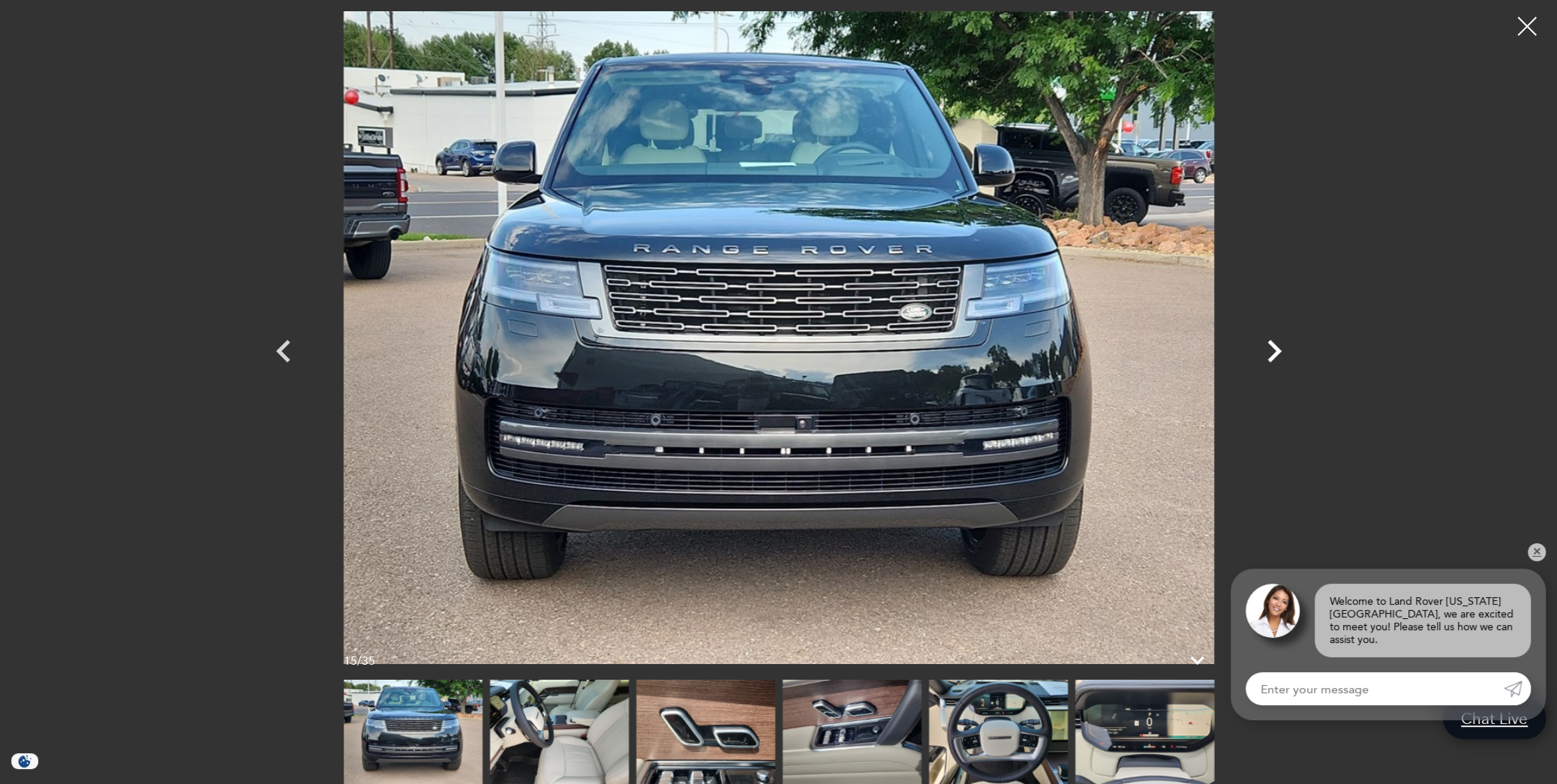
click at [1274, 357] on icon "Next" at bounding box center [1274, 351] width 14 height 22
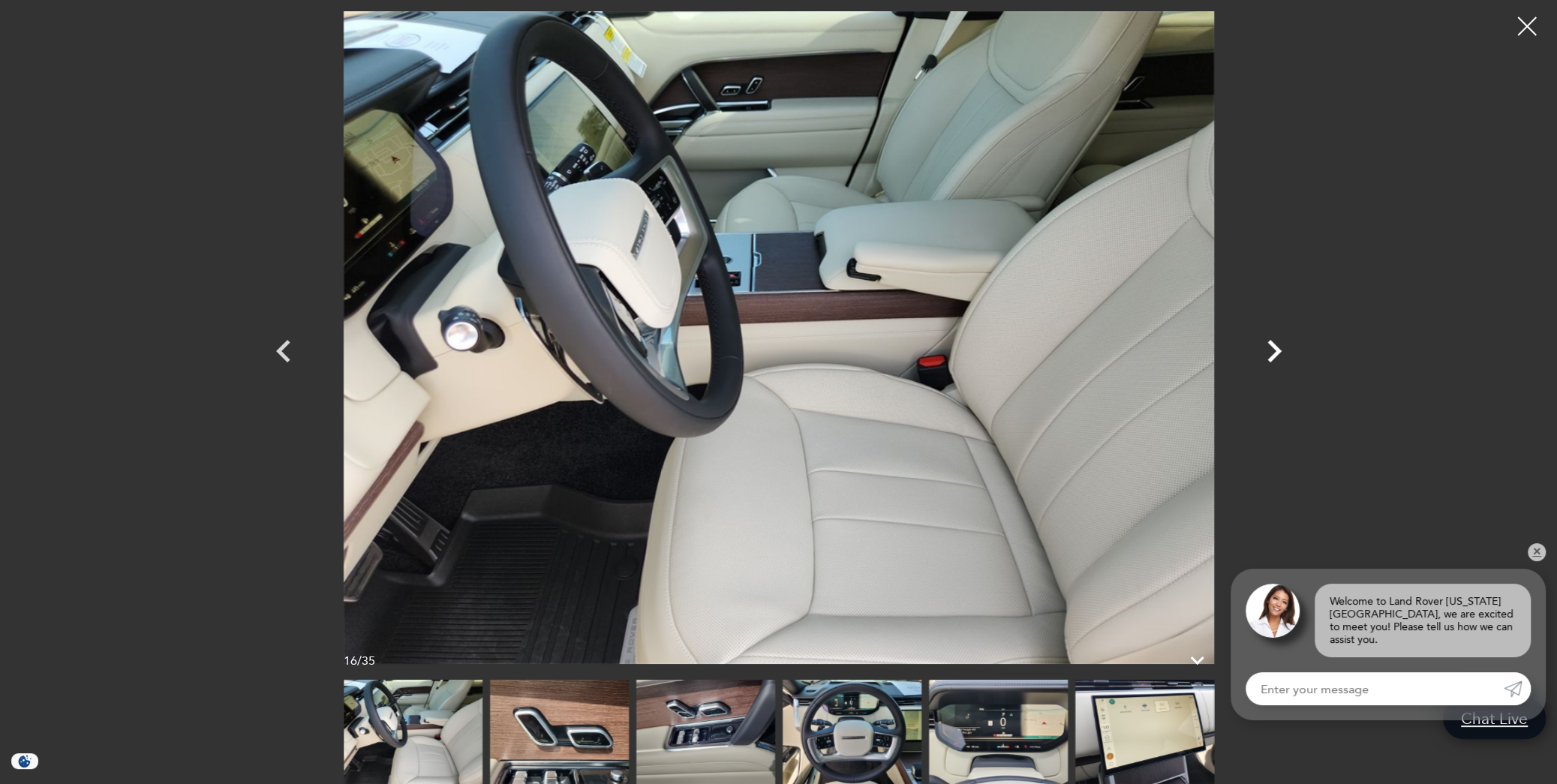
click at [1274, 357] on icon "Next" at bounding box center [1274, 351] width 14 height 22
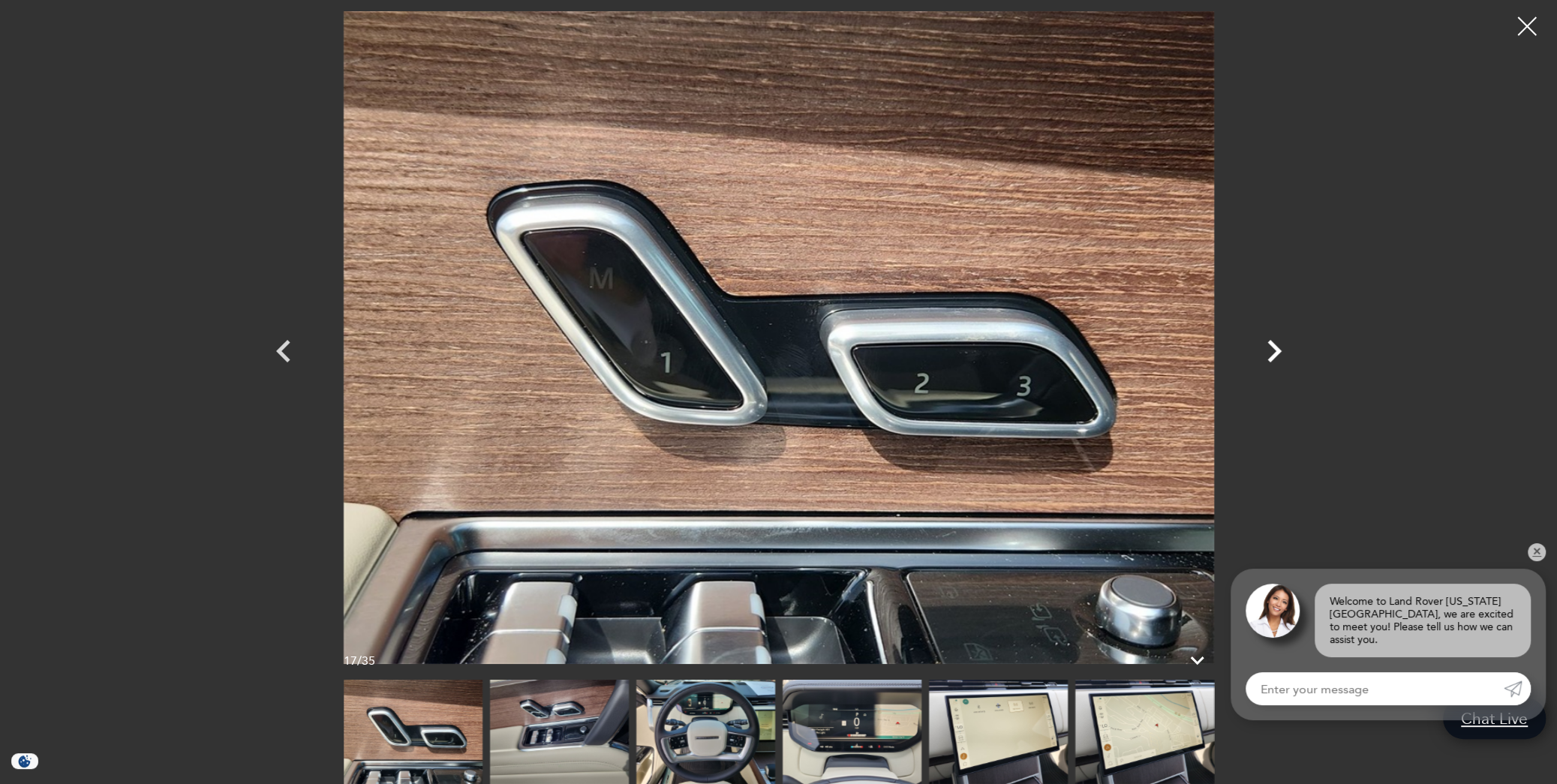
click at [1274, 357] on icon "Next" at bounding box center [1274, 351] width 14 height 22
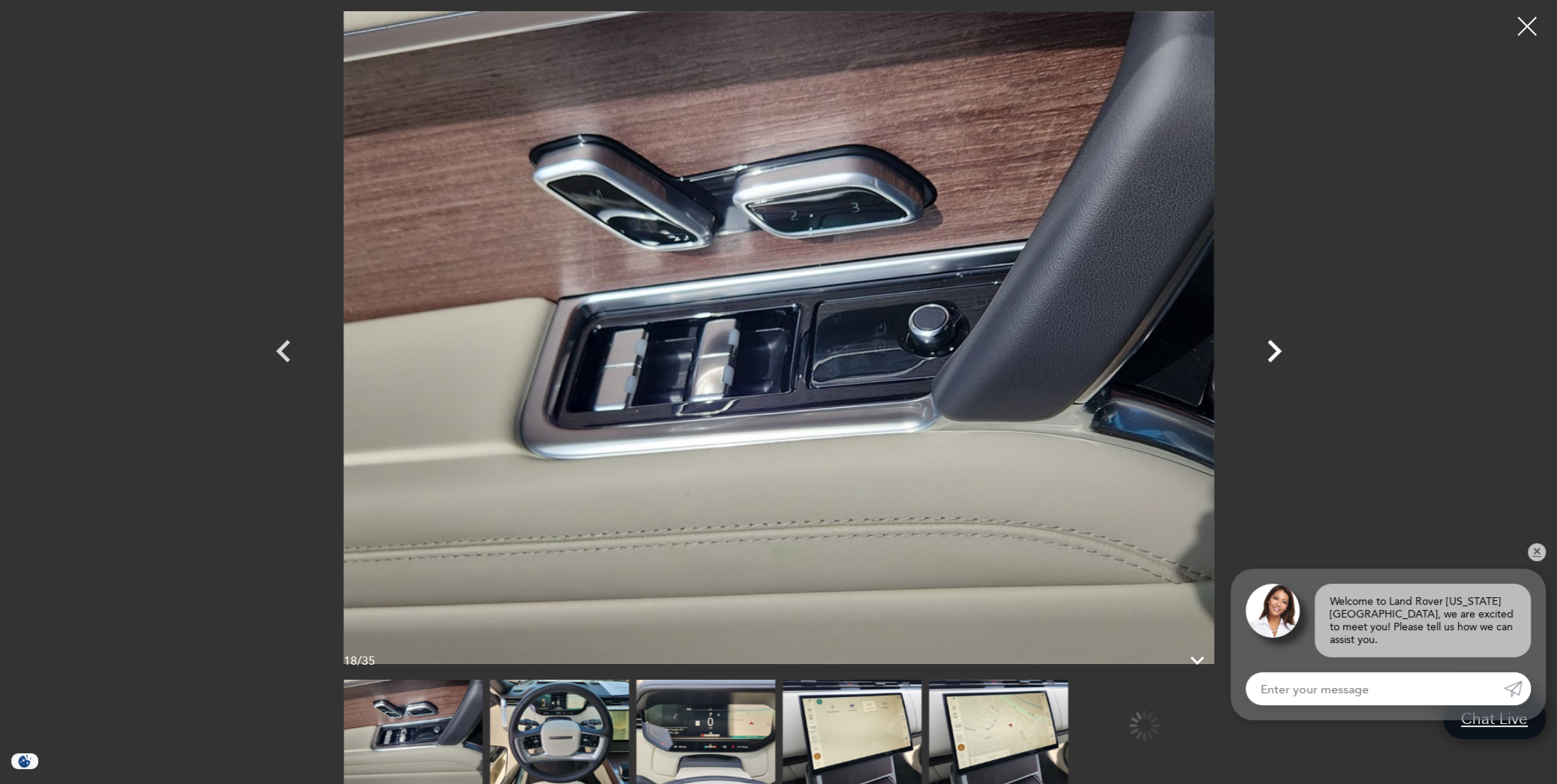
click at [1274, 357] on icon "Next" at bounding box center [1274, 351] width 14 height 22
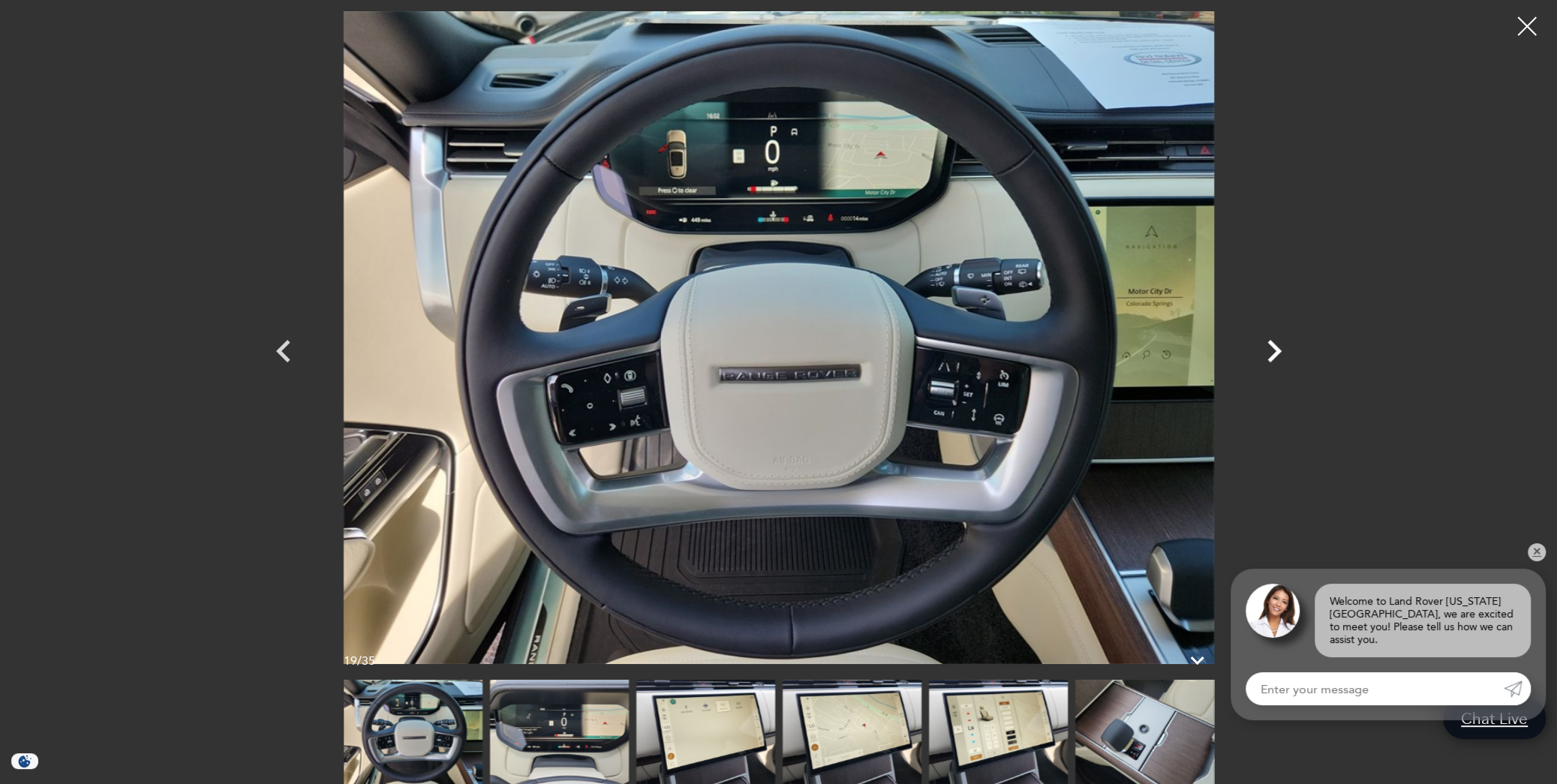
click at [1274, 357] on icon "Next" at bounding box center [1274, 351] width 14 height 22
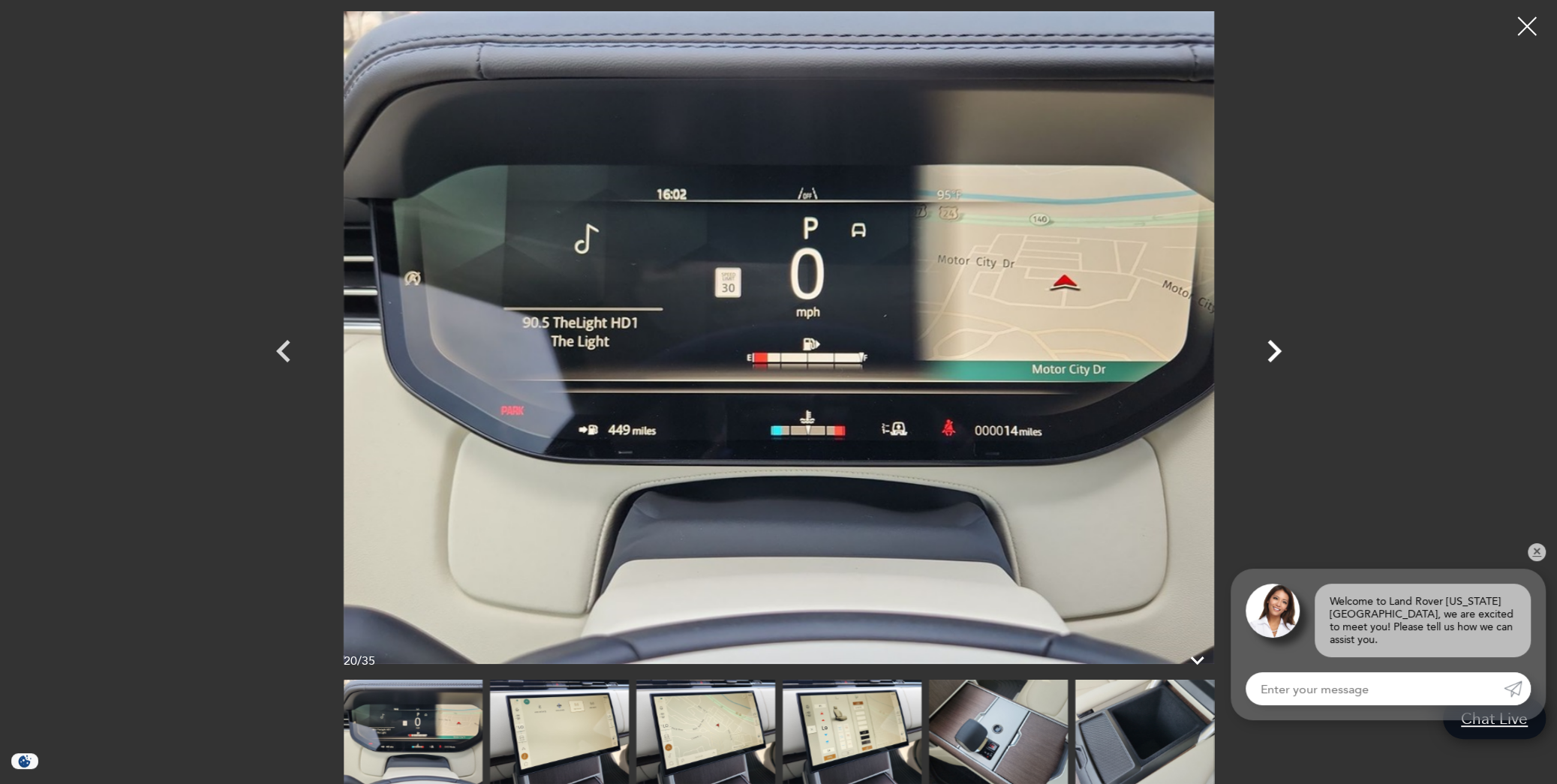
click at [1274, 357] on icon "Next" at bounding box center [1274, 351] width 14 height 22
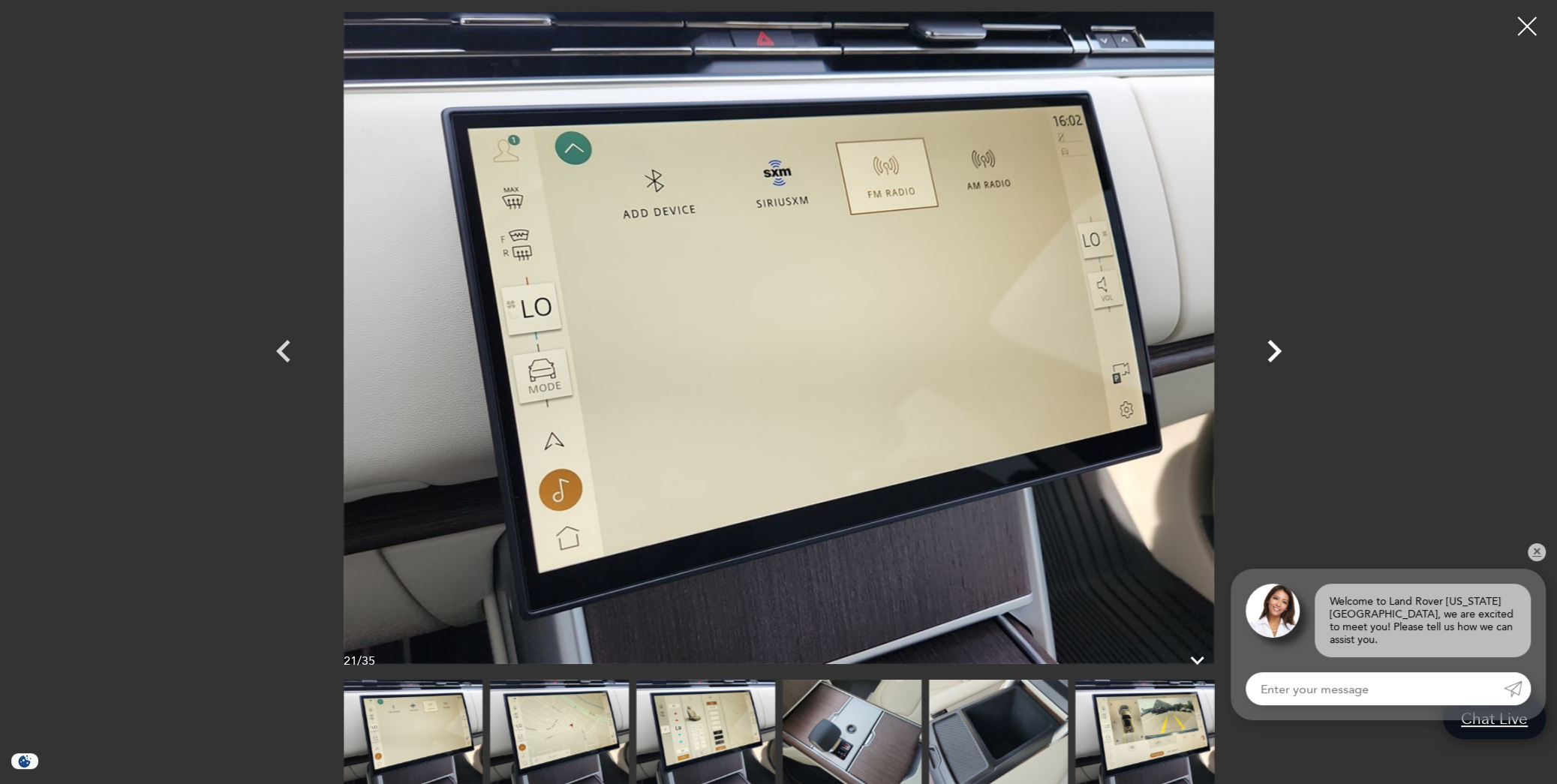
click at [1274, 357] on icon "Next" at bounding box center [1274, 351] width 14 height 22
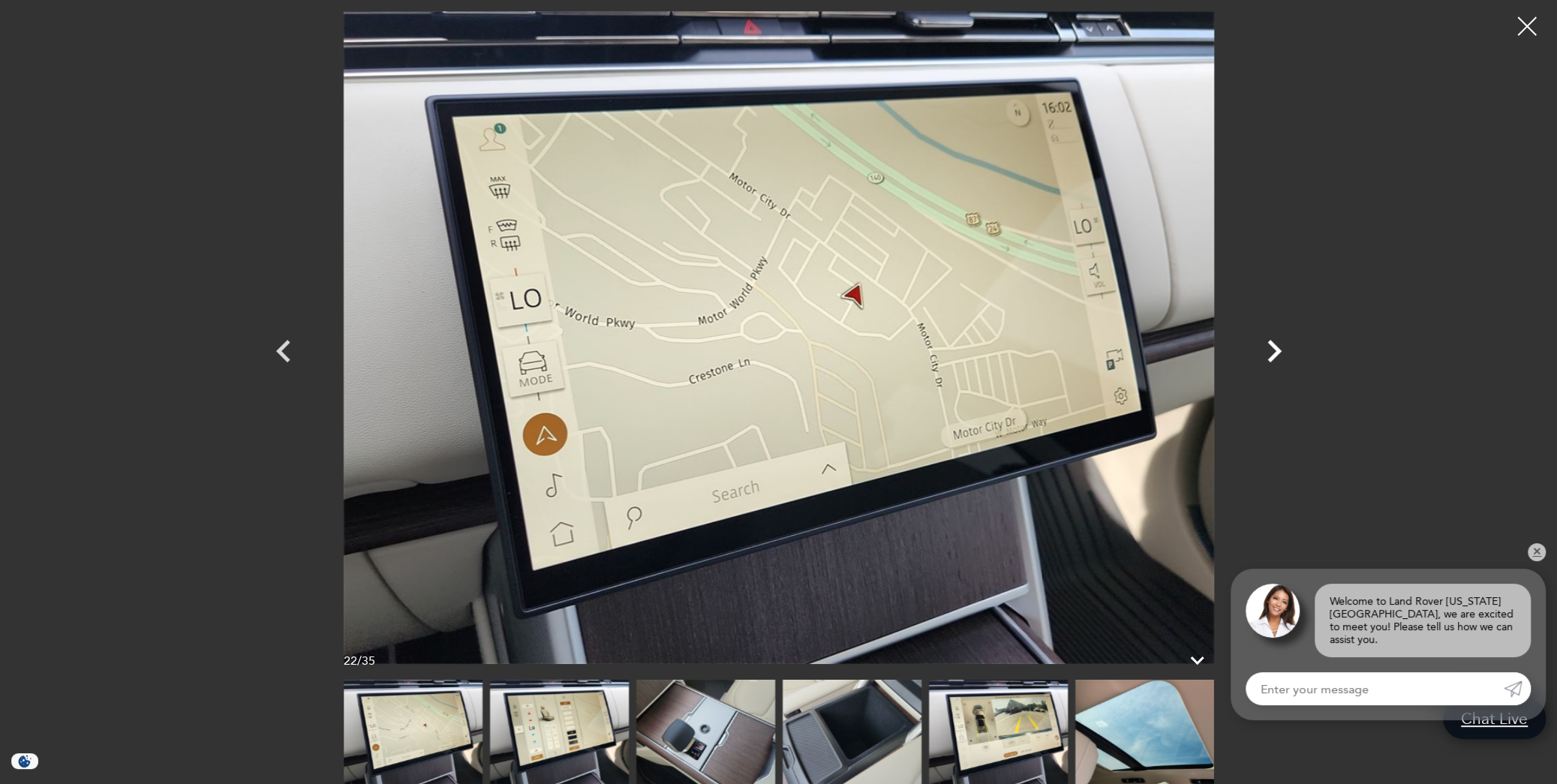
click at [1274, 357] on icon "Next" at bounding box center [1274, 351] width 14 height 22
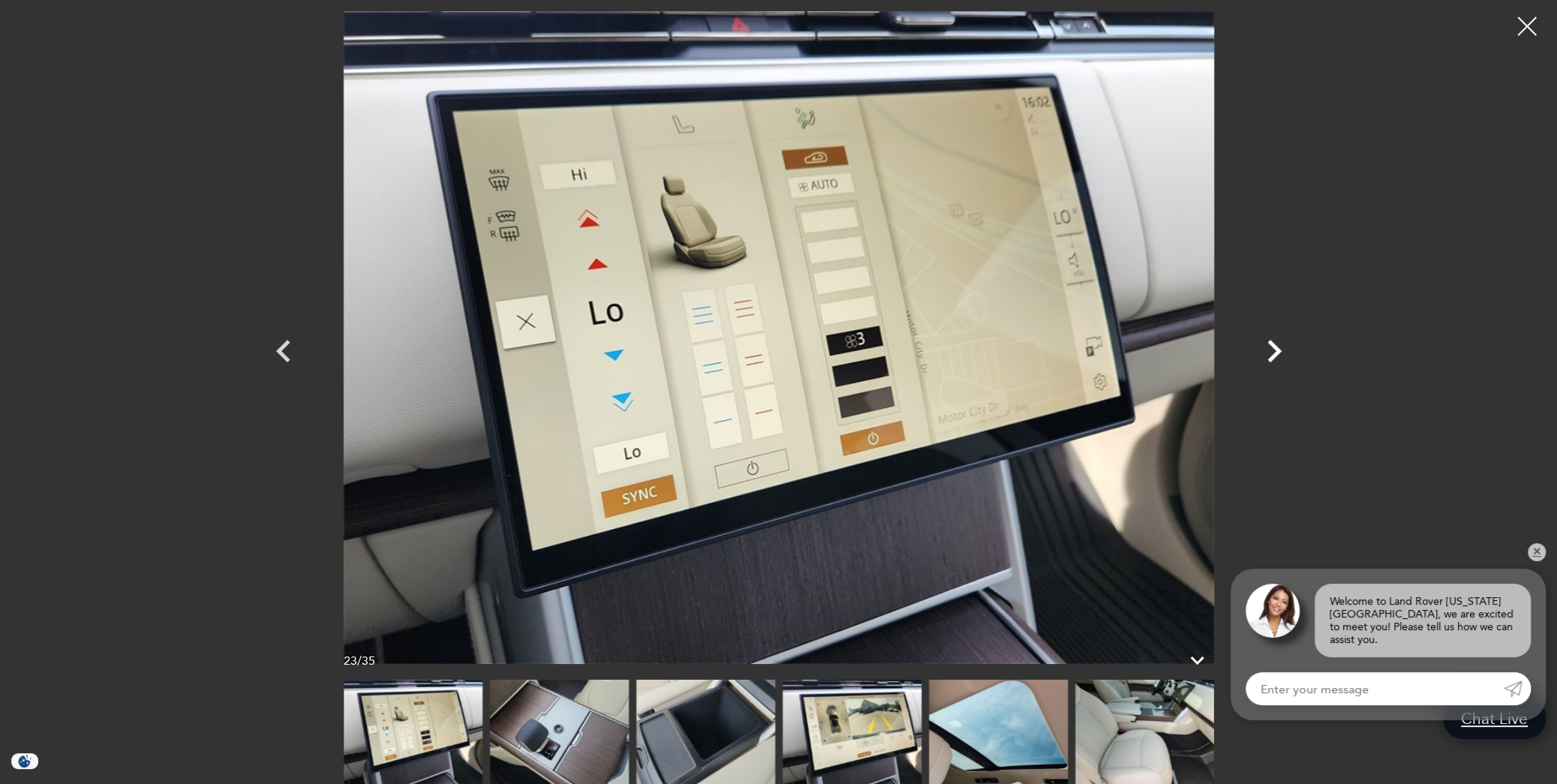
click at [1274, 357] on icon "Next" at bounding box center [1274, 351] width 14 height 22
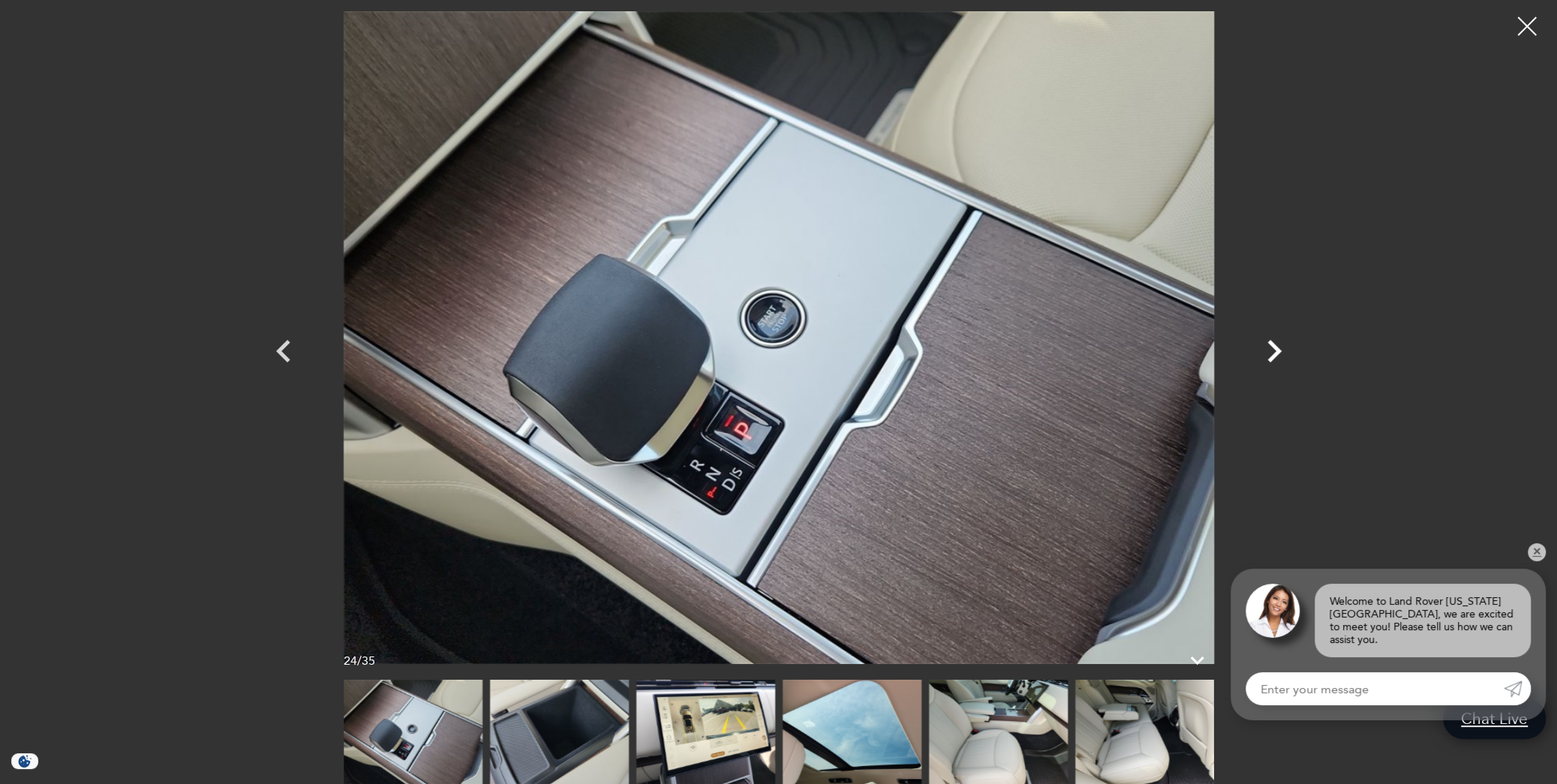
click at [1275, 356] on icon "Next" at bounding box center [1274, 351] width 14 height 22
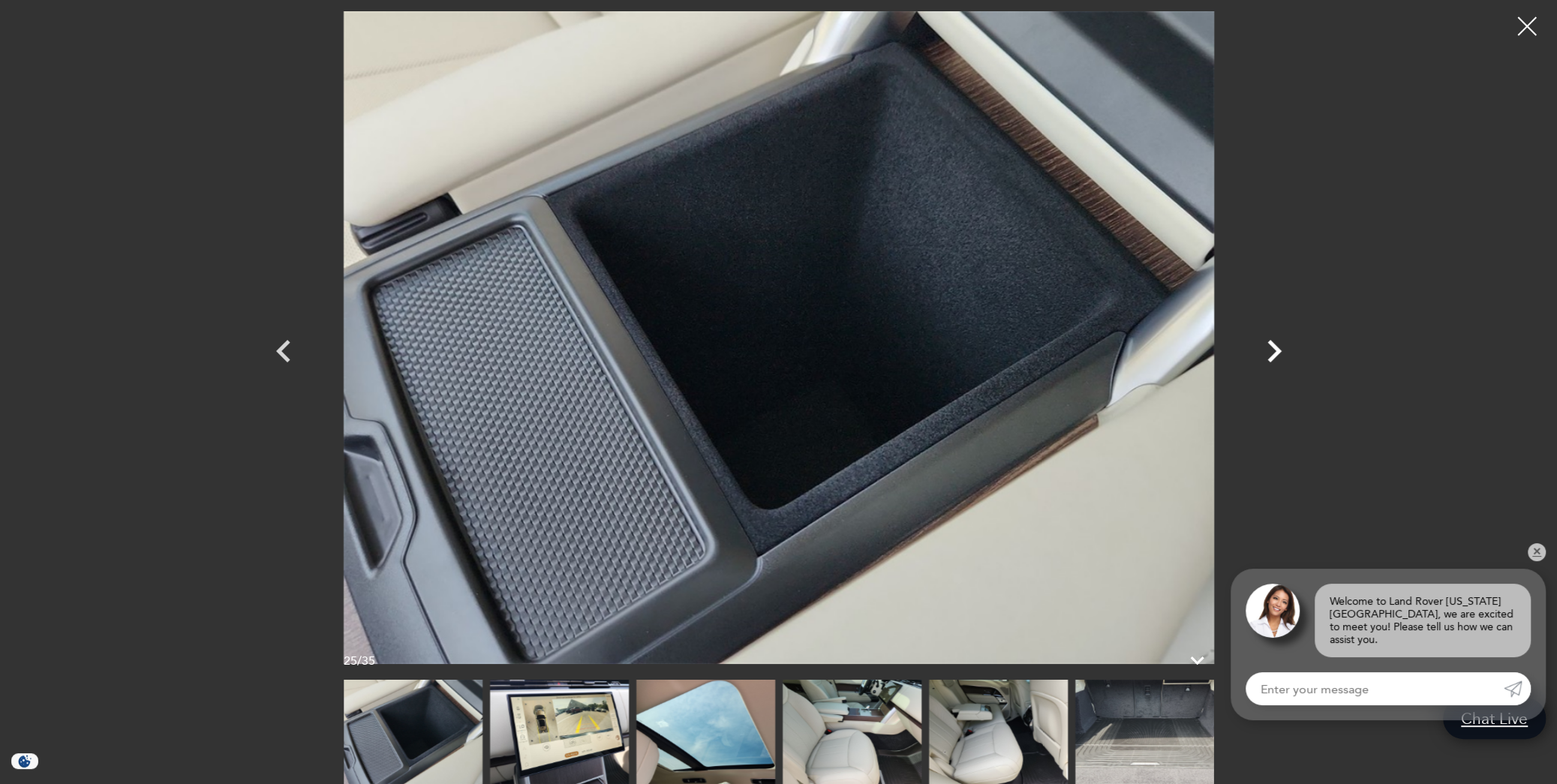
click at [1275, 356] on icon "Next" at bounding box center [1274, 351] width 14 height 22
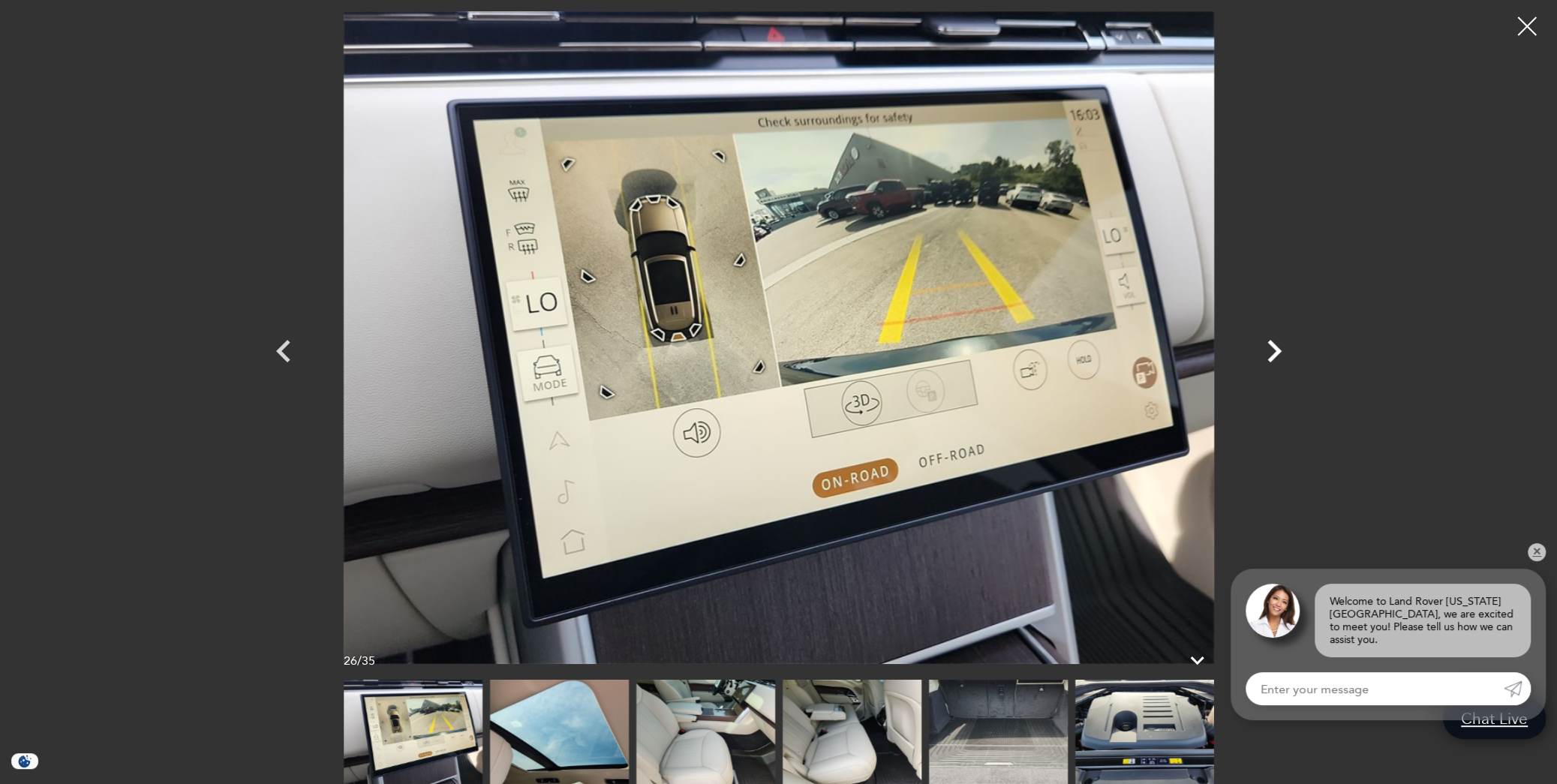
click at [1275, 356] on icon "Next" at bounding box center [1274, 351] width 14 height 22
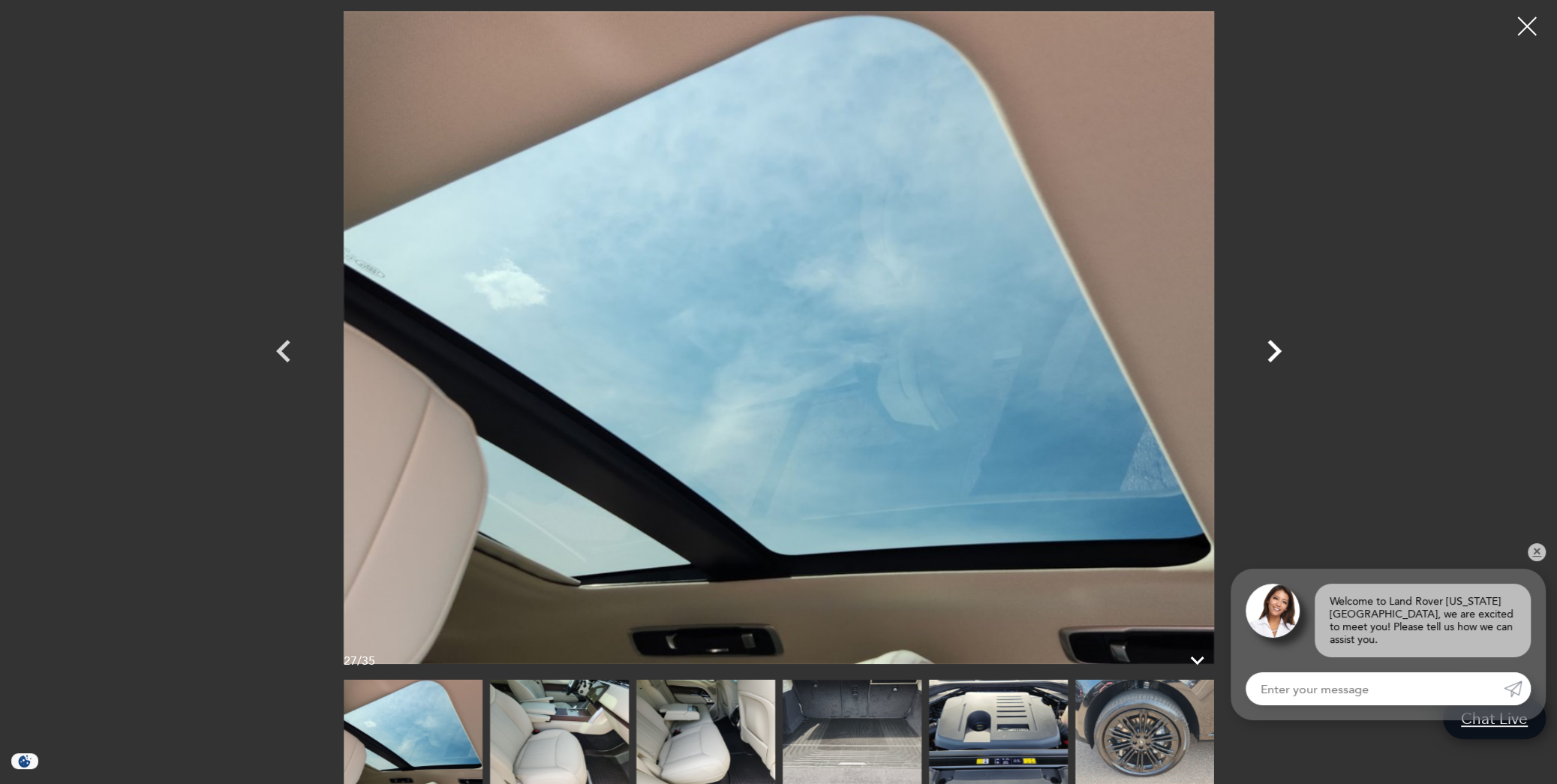
click at [1275, 356] on icon "Next" at bounding box center [1274, 351] width 14 height 22
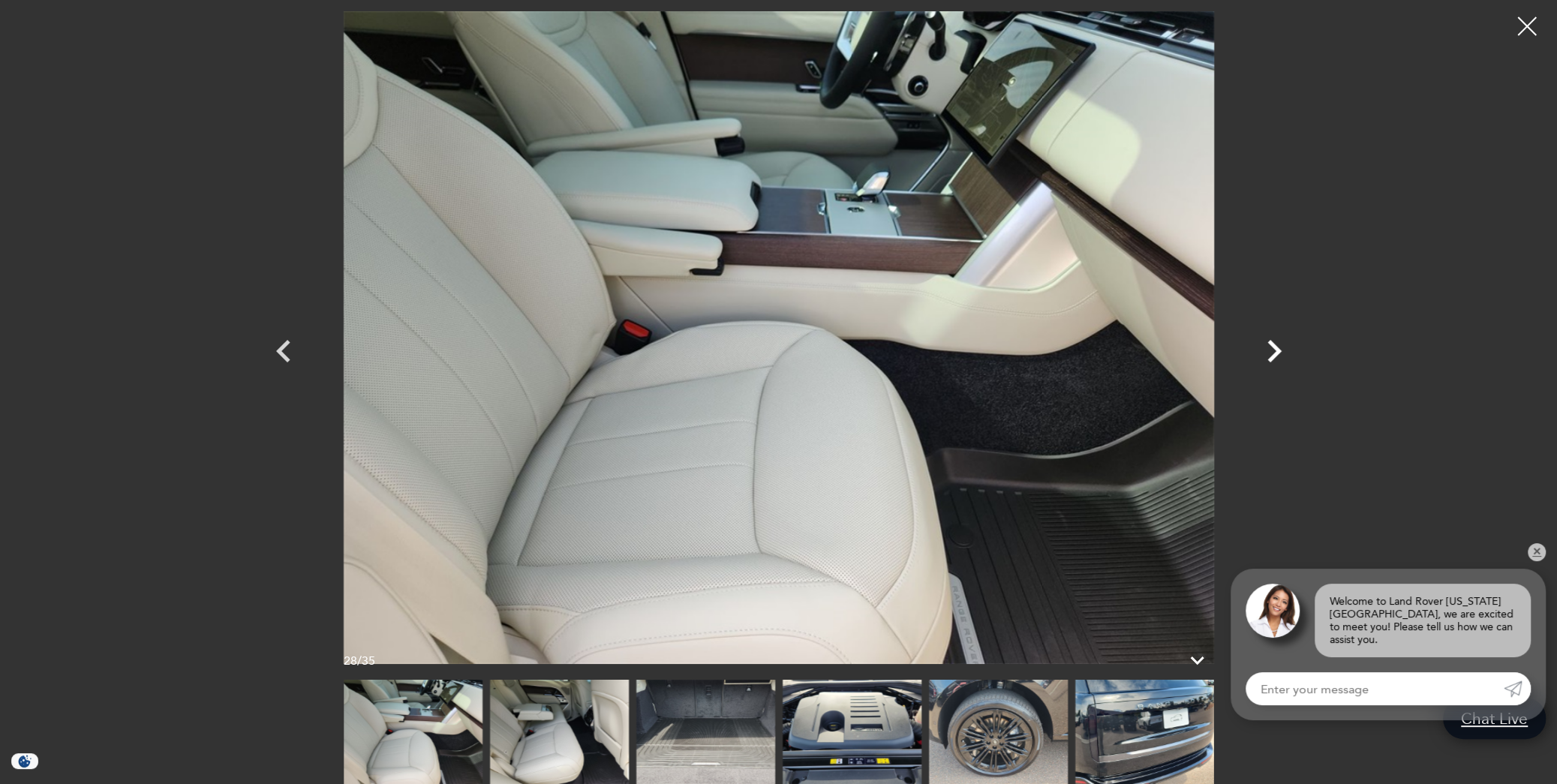
click at [1275, 356] on icon "Next" at bounding box center [1274, 351] width 14 height 22
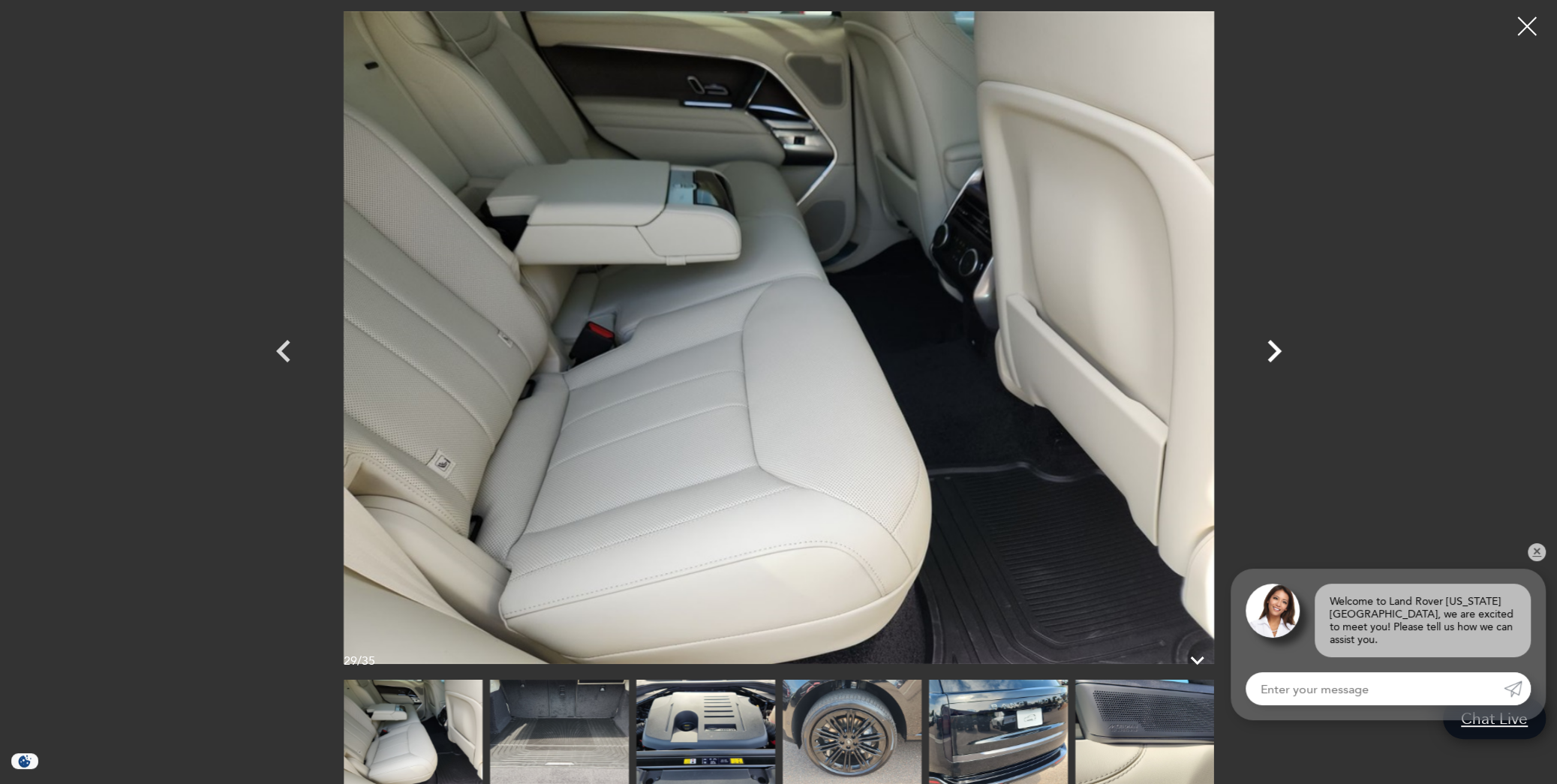
click at [1275, 356] on icon "Next" at bounding box center [1274, 351] width 14 height 22
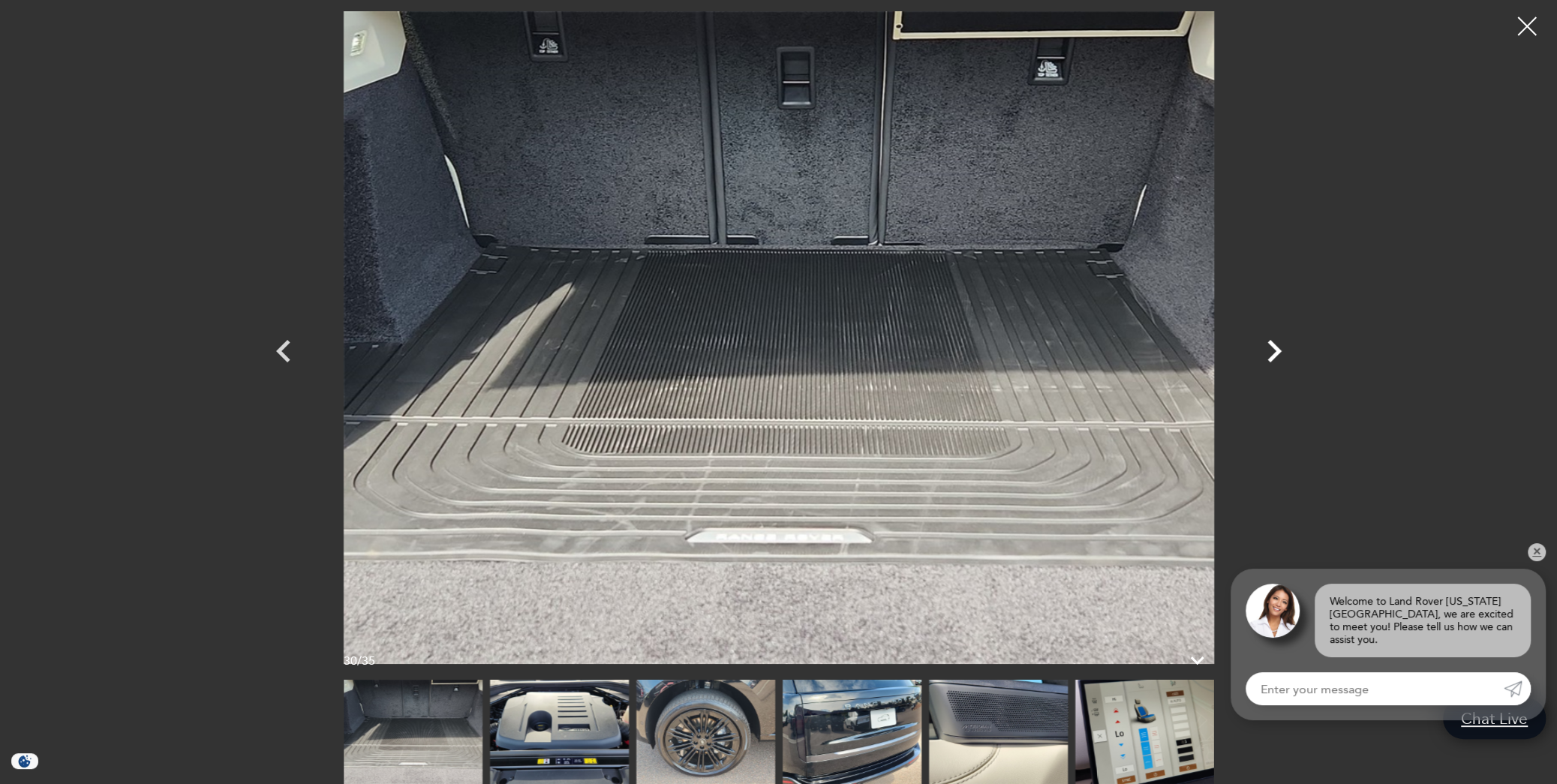
click at [1275, 356] on icon "Next" at bounding box center [1274, 351] width 14 height 22
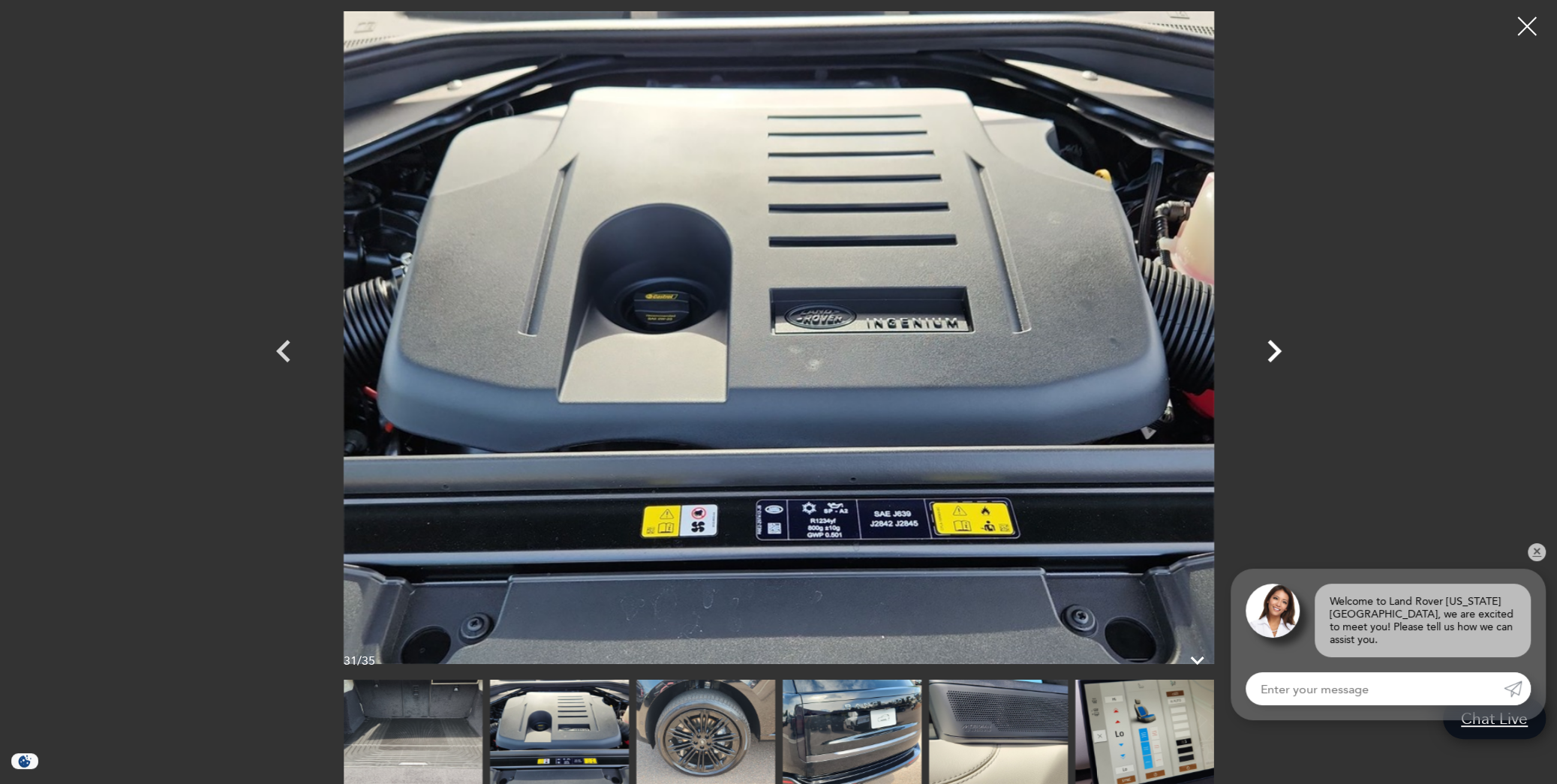
click at [1275, 356] on icon "Next" at bounding box center [1274, 351] width 14 height 22
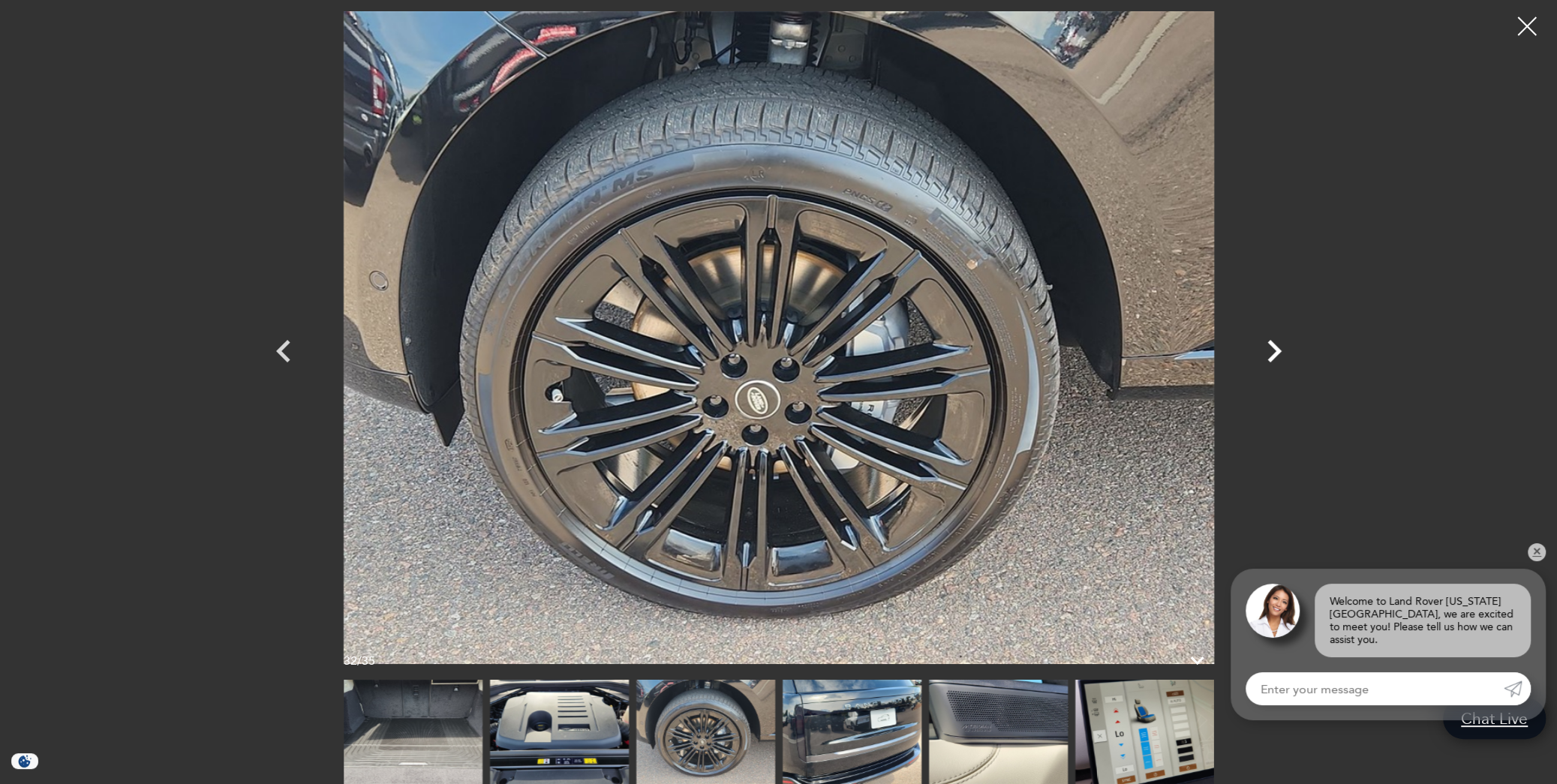
click at [1275, 356] on icon "Next" at bounding box center [1274, 351] width 14 height 22
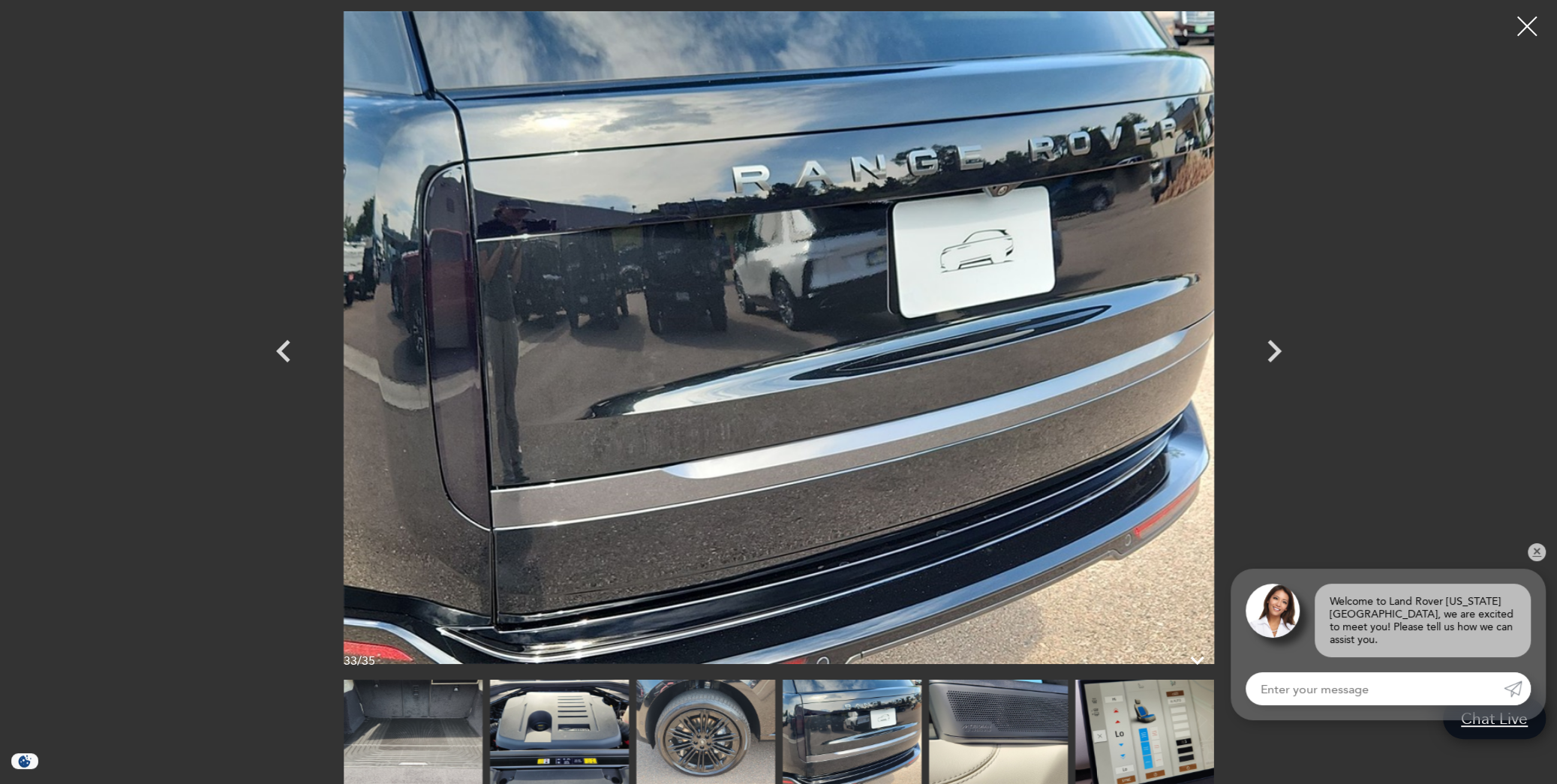
click at [1483, 26] on div at bounding box center [1528, 26] width 40 height 40
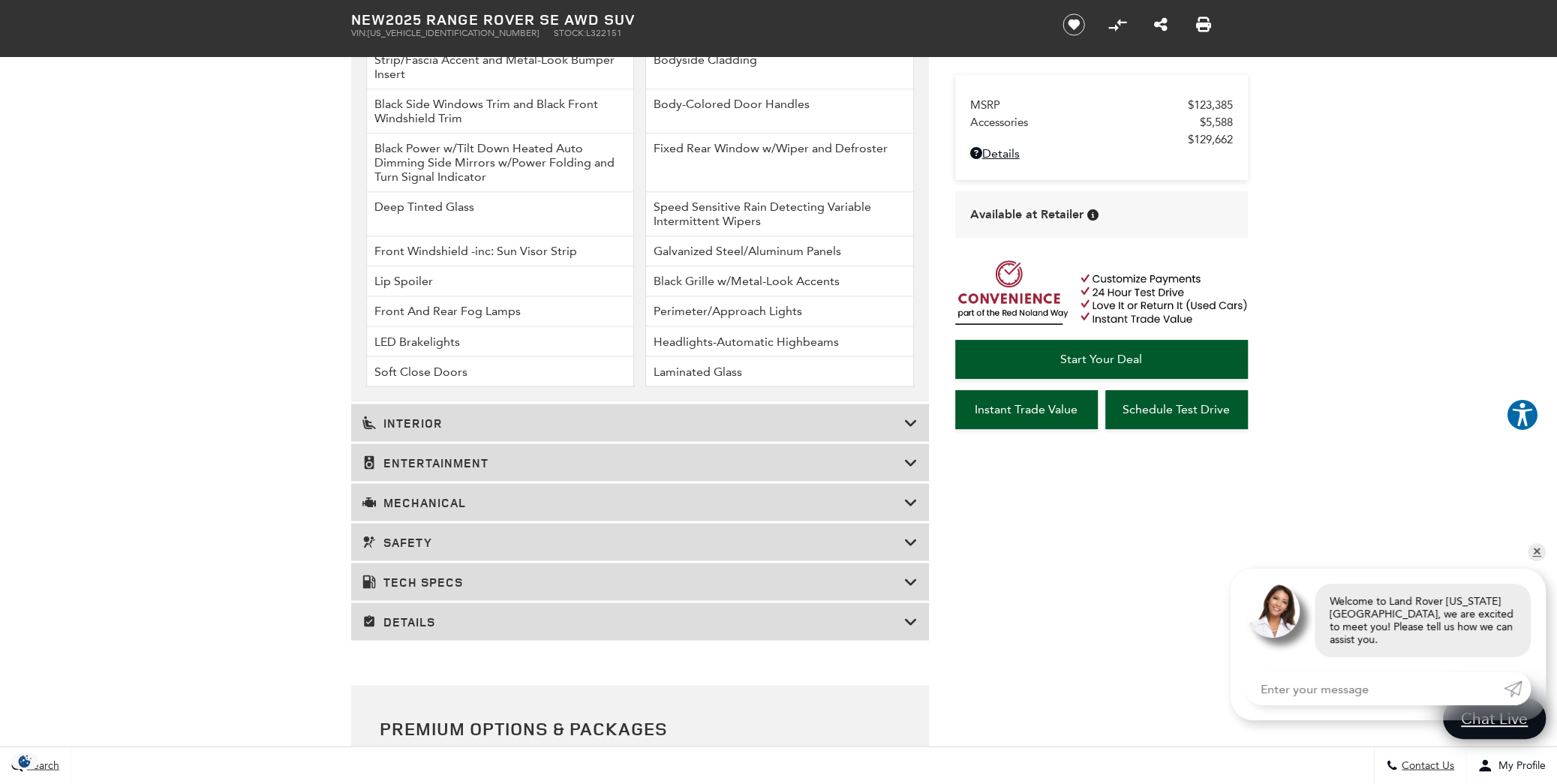
scroll to position [2280, 0]
click at [911, 506] on icon at bounding box center [911, 501] width 14 height 15
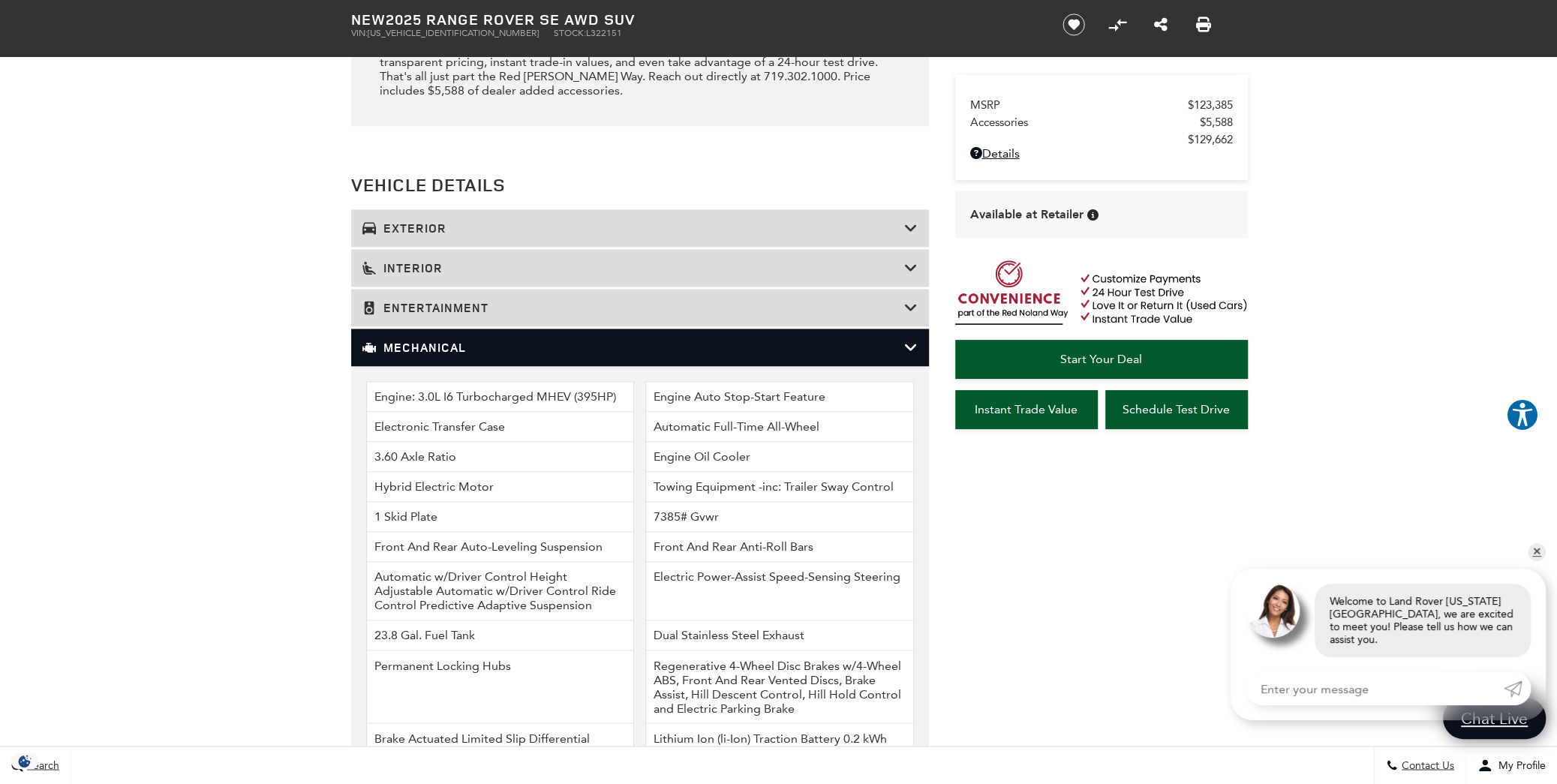
scroll to position [1948, 0]
